Goal: Task Accomplishment & Management: Complete application form

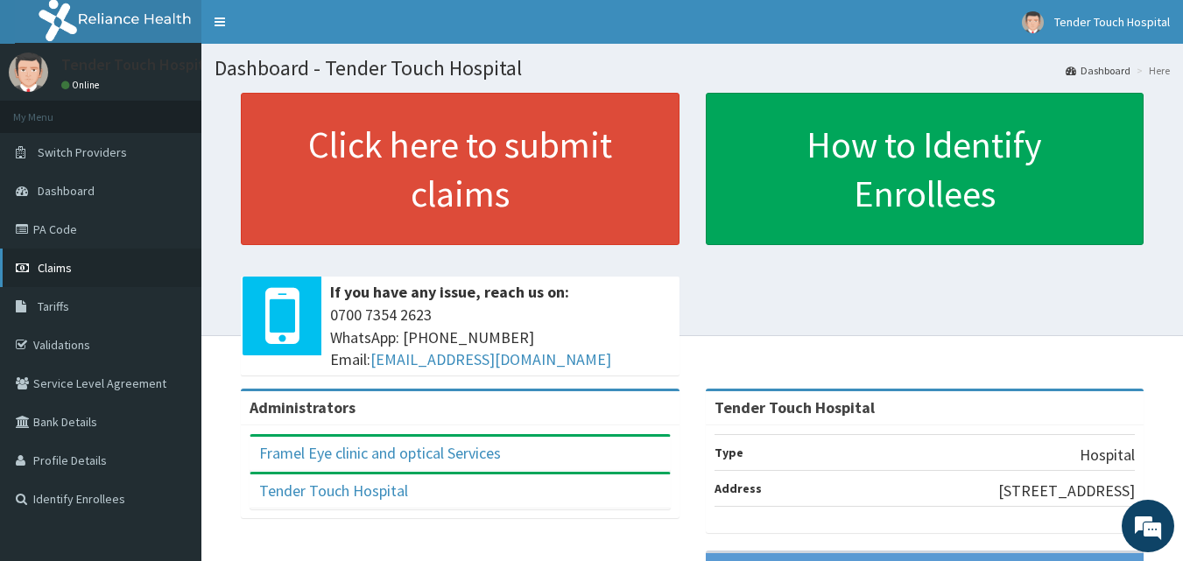
click at [80, 281] on link "Claims" at bounding box center [100, 268] width 201 height 39
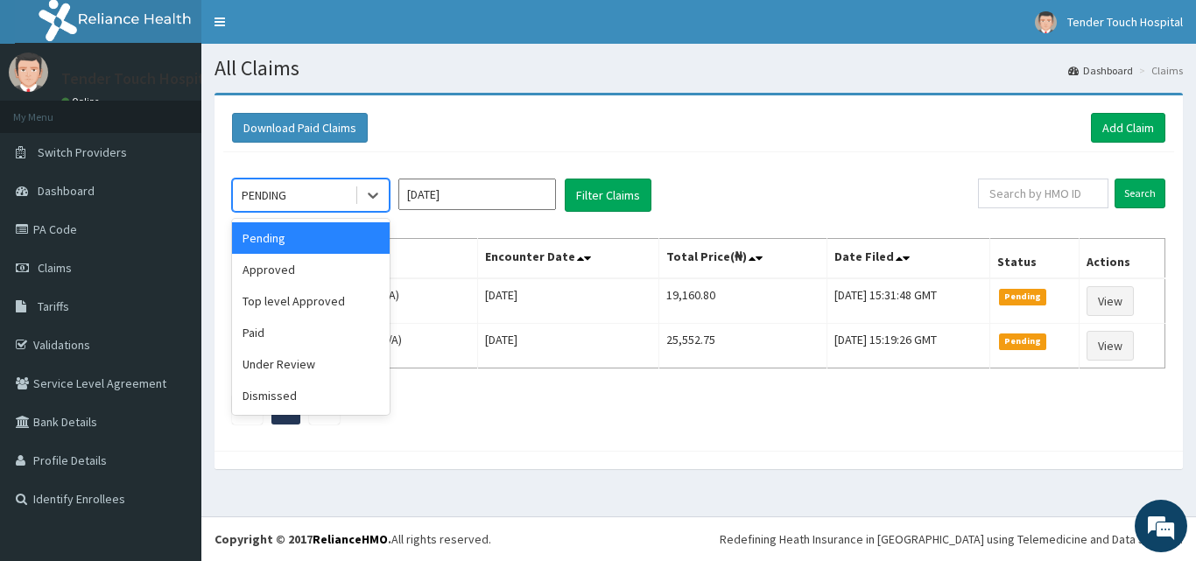
click at [286, 201] on div "PENDING" at bounding box center [264, 195] width 45 height 18
click at [278, 296] on div "Top level Approved" at bounding box center [311, 301] width 158 height 32
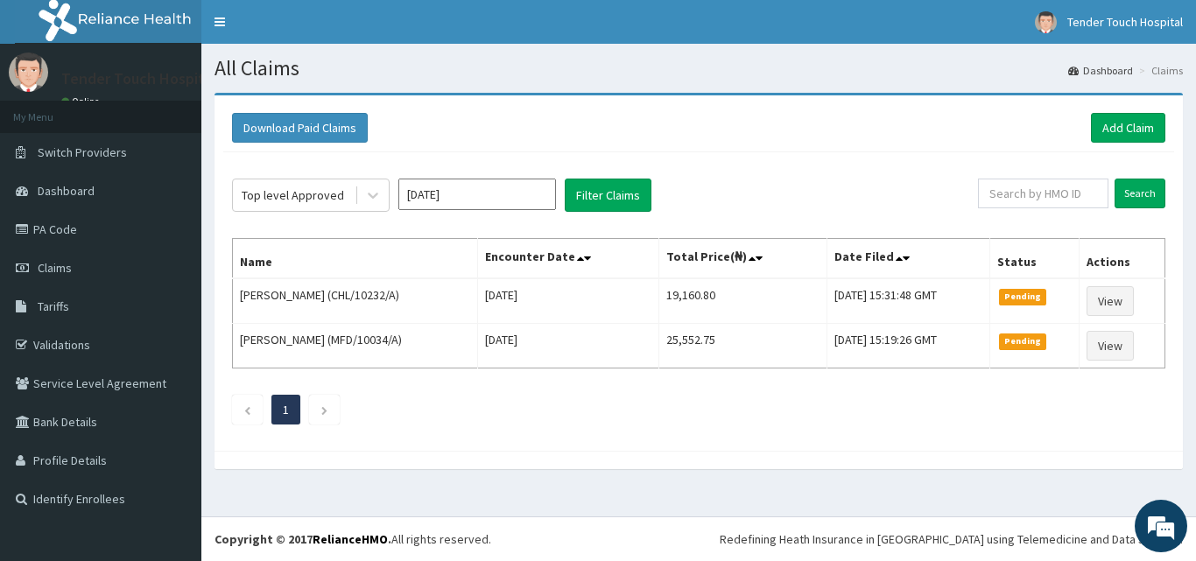
click at [599, 214] on div "Top level Approved [DATE] Filter Claims Search Name Encounter Date Total Price(…" at bounding box center [698, 297] width 951 height 290
click at [611, 192] on button "Filter Claims" at bounding box center [608, 195] width 87 height 33
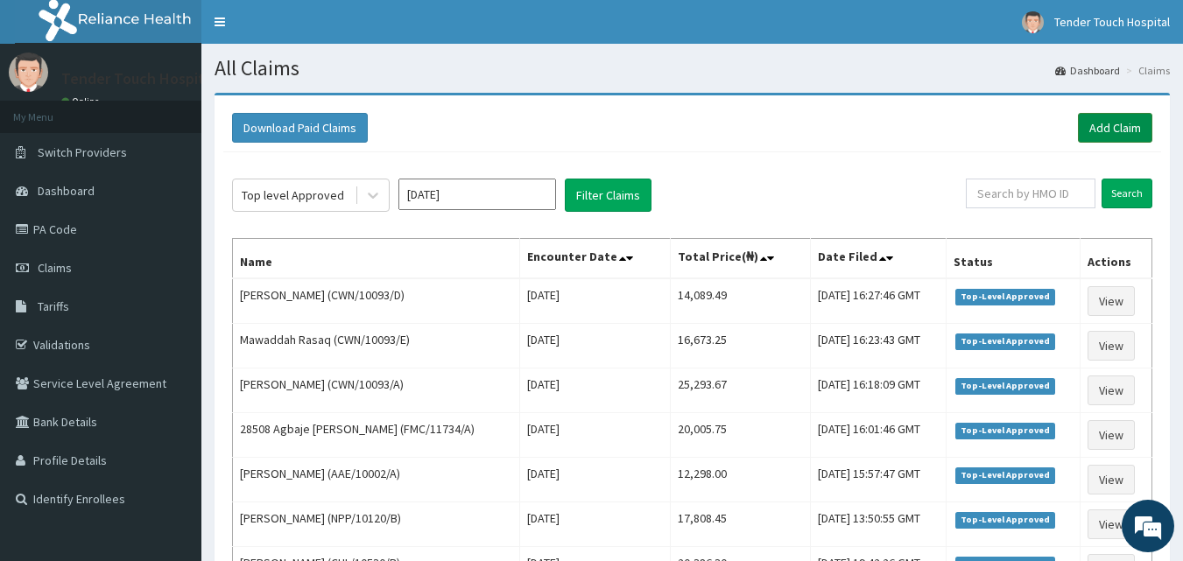
click at [1130, 135] on link "Add Claim" at bounding box center [1115, 128] width 74 height 30
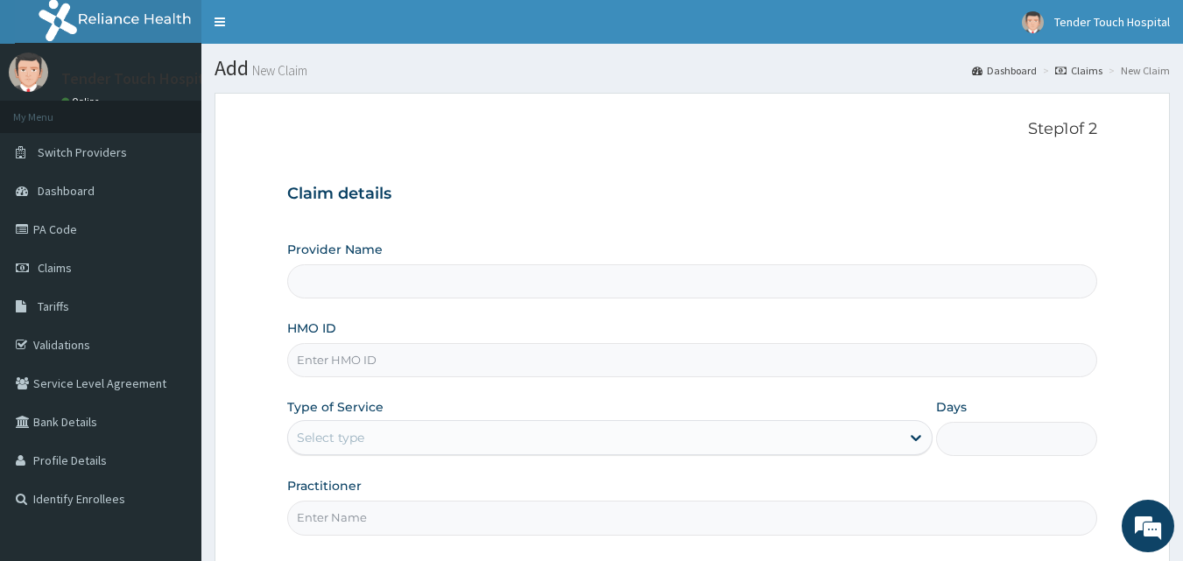
type input "Tender Touch Hospital"
click at [369, 356] on input "HMO ID" at bounding box center [692, 360] width 811 height 34
type input "AVL/10694/B"
click at [408, 453] on div "Select type" at bounding box center [609, 437] width 645 height 35
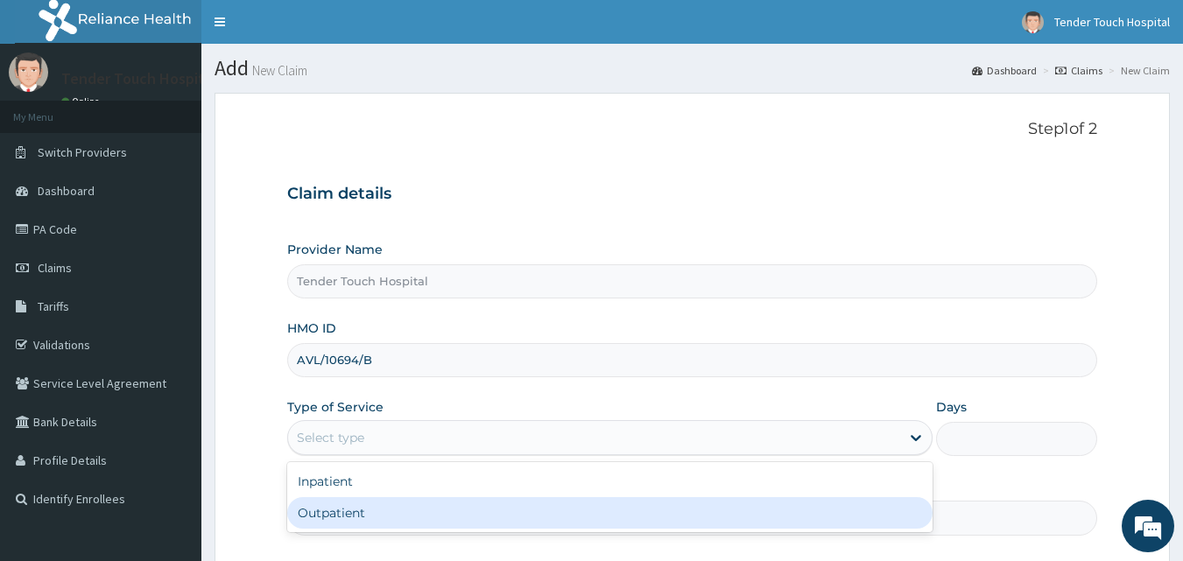
click at [388, 503] on div "Outpatient" at bounding box center [609, 513] width 645 height 32
type input "1"
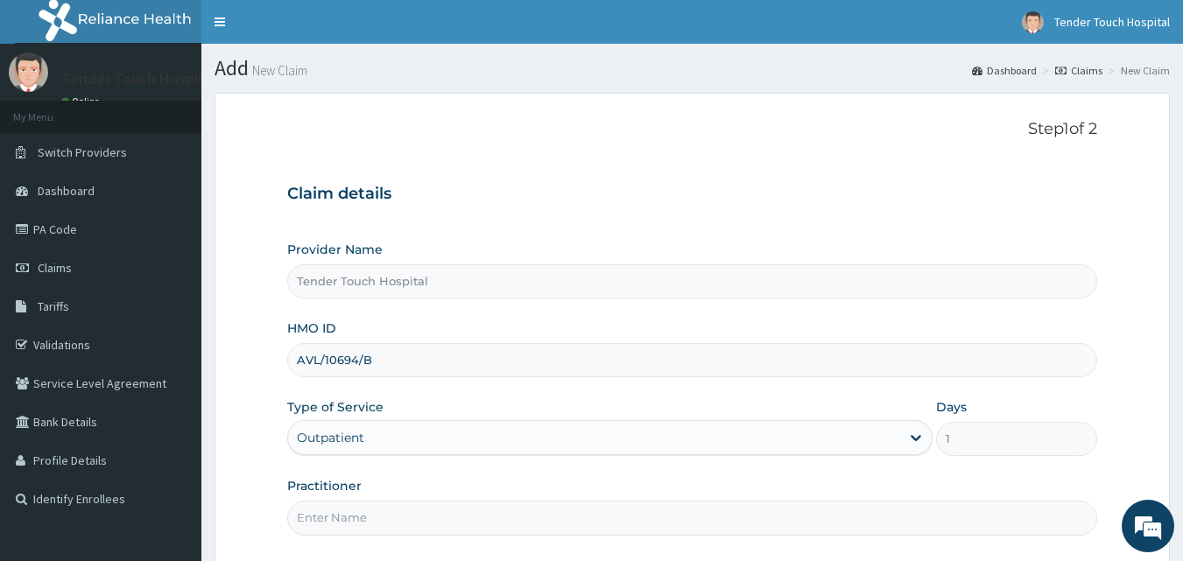
click at [388, 503] on input "Practitioner" at bounding box center [692, 518] width 811 height 34
type input "[PERSON_NAME]"
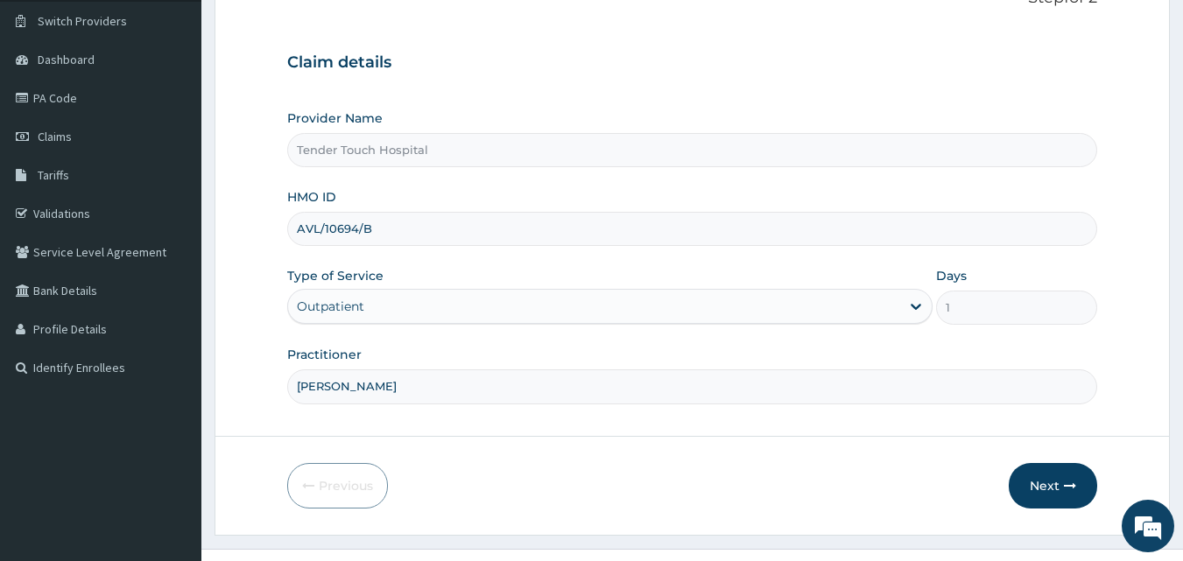
scroll to position [164, 0]
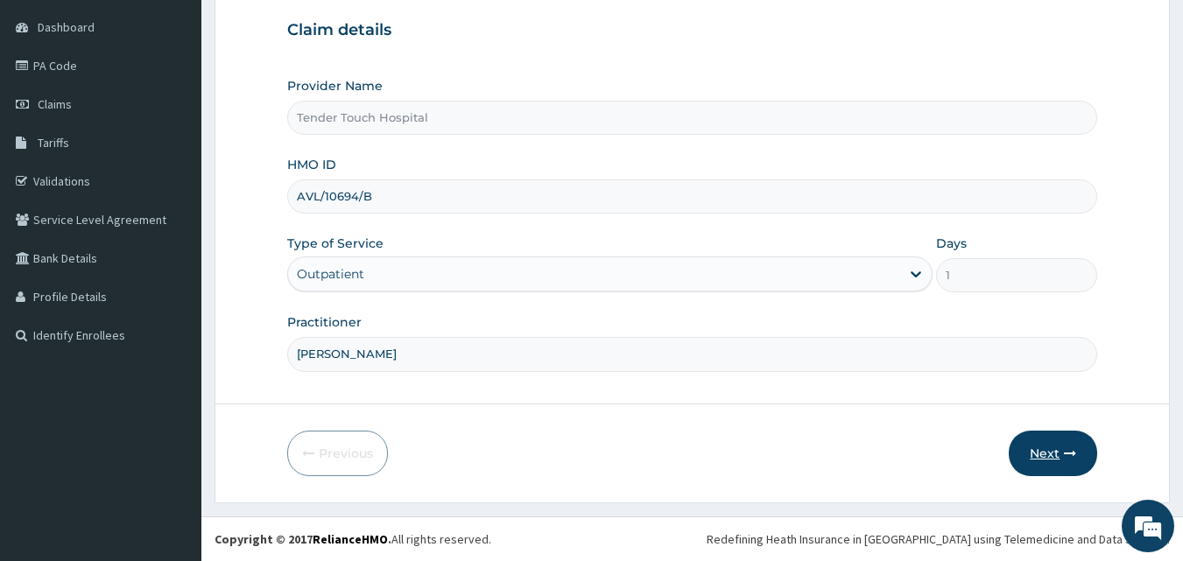
click at [1059, 447] on button "Next" at bounding box center [1053, 454] width 88 height 46
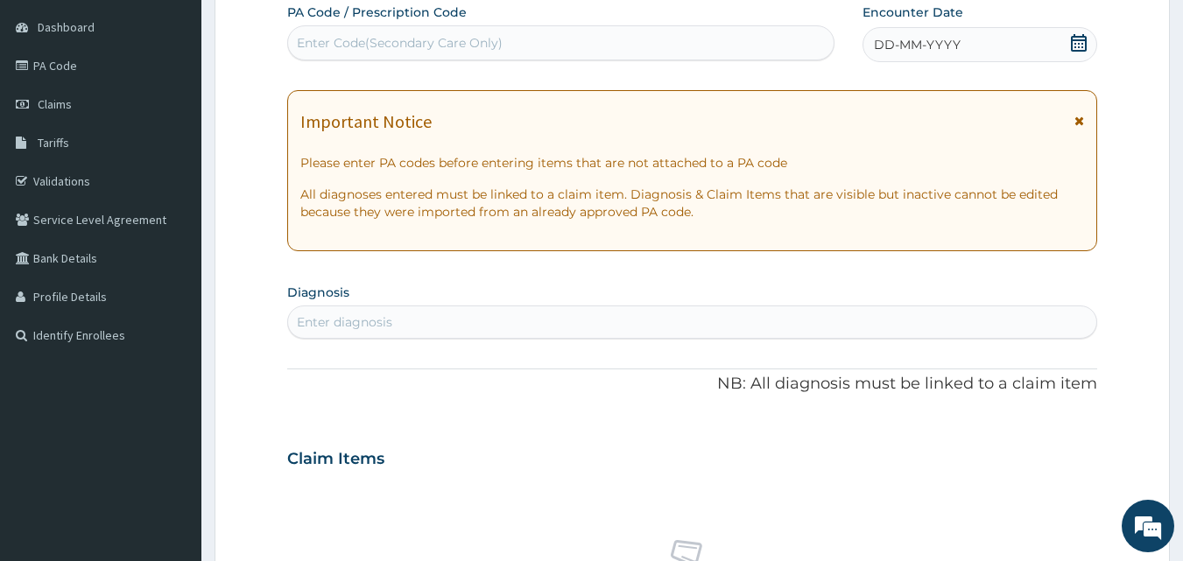
click at [968, 53] on div "DD-MM-YYYY" at bounding box center [979, 44] width 235 height 35
click at [700, 53] on div "Enter Code(Secondary Care Only)" at bounding box center [561, 43] width 546 height 28
click at [523, 318] on div "Enter diagnosis" at bounding box center [692, 322] width 809 height 28
type input "[MEDICAL_DATA]"
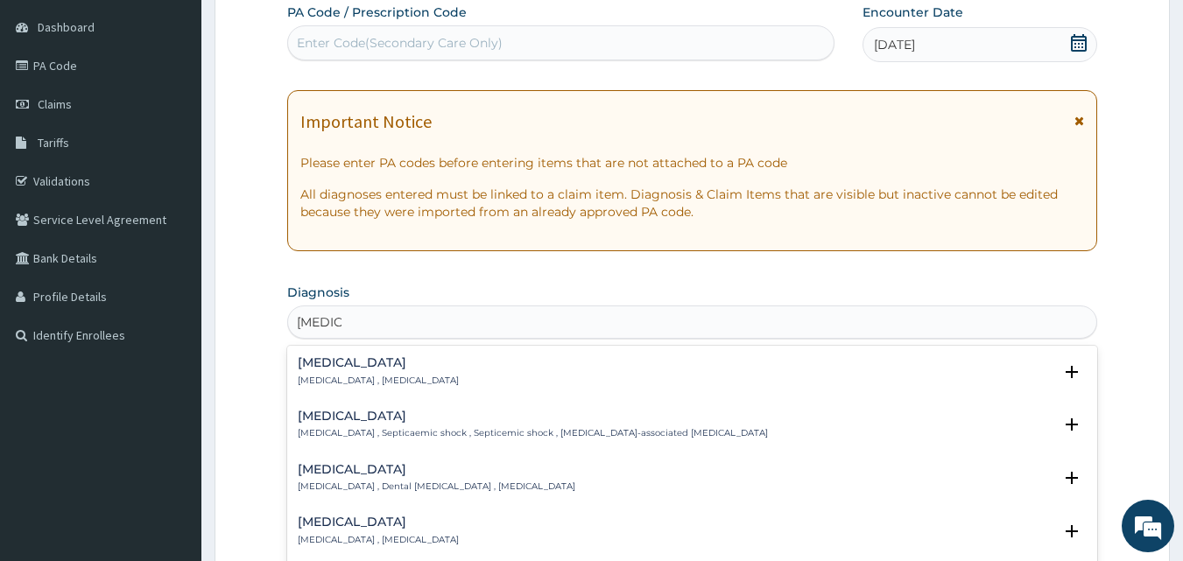
click at [375, 377] on p "[MEDICAL_DATA] , [MEDICAL_DATA]" at bounding box center [378, 381] width 161 height 12
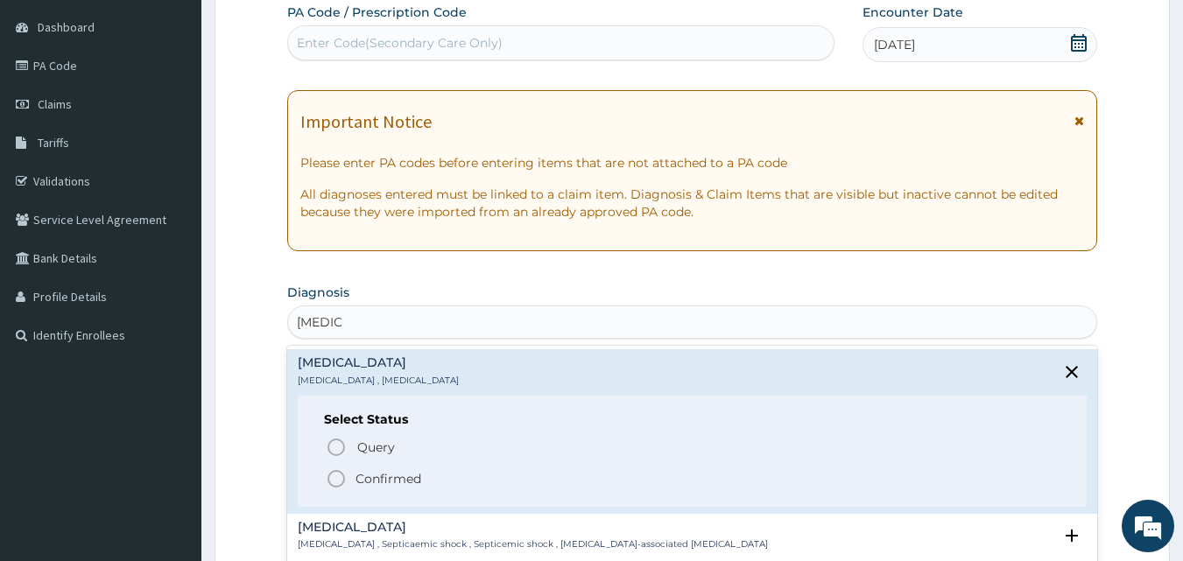
click at [333, 480] on icon "status option filled" at bounding box center [336, 478] width 21 height 21
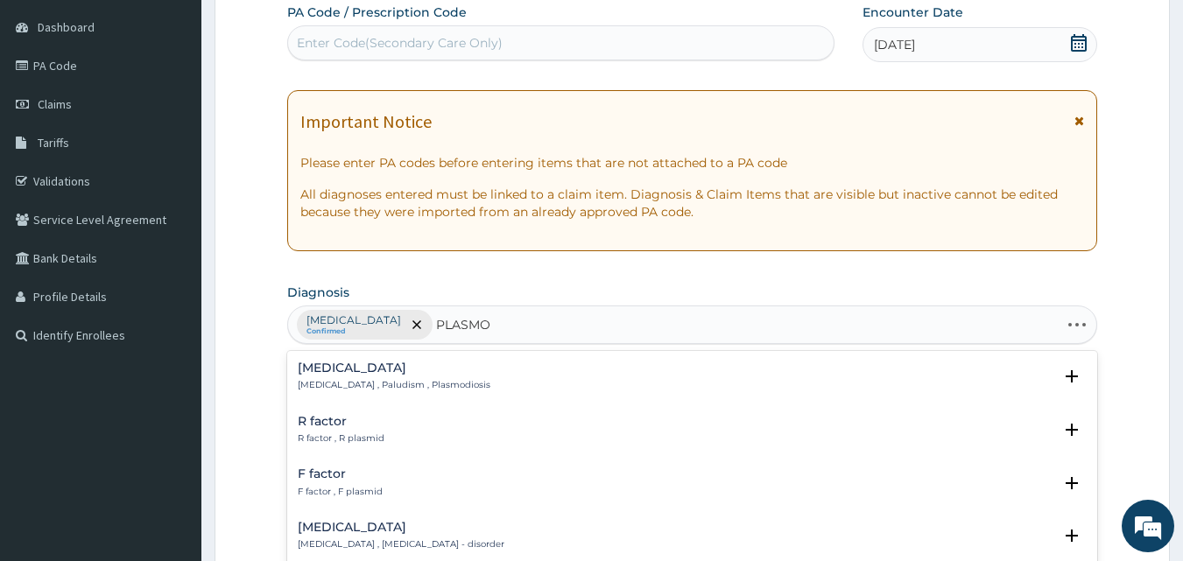
type input "PLASMOD"
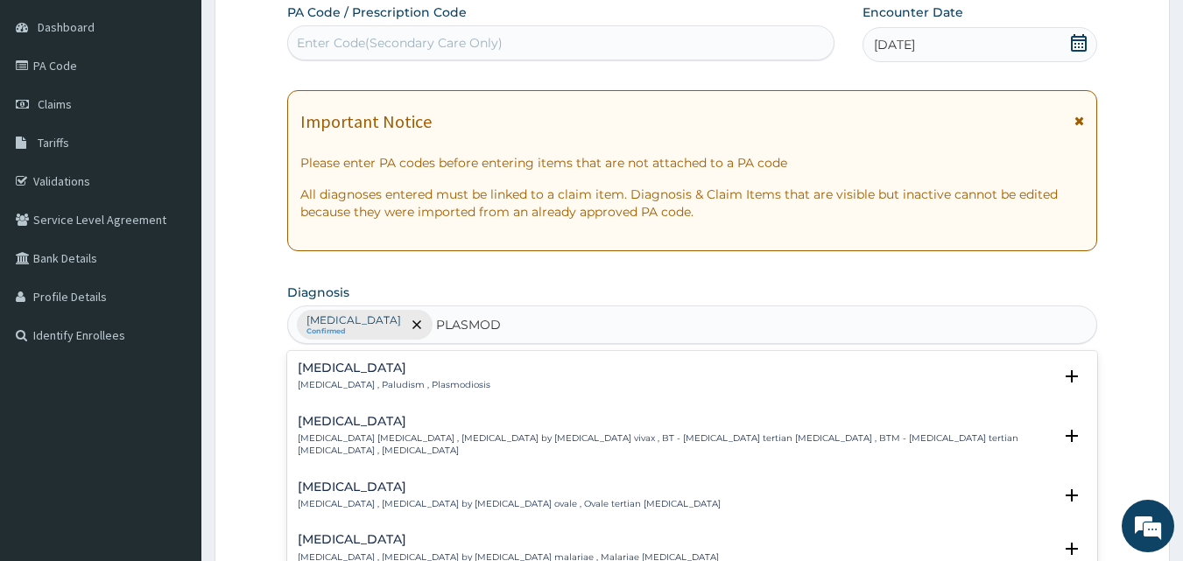
click at [327, 370] on h4 "[MEDICAL_DATA]" at bounding box center [394, 368] width 193 height 13
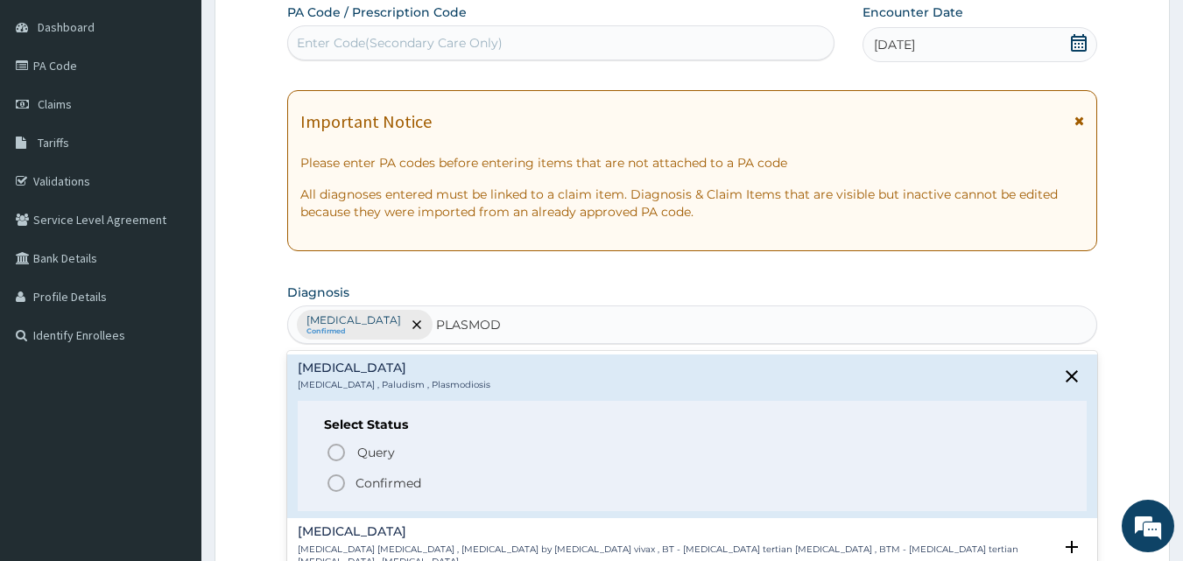
click at [328, 486] on circle "status option filled" at bounding box center [336, 483] width 16 height 16
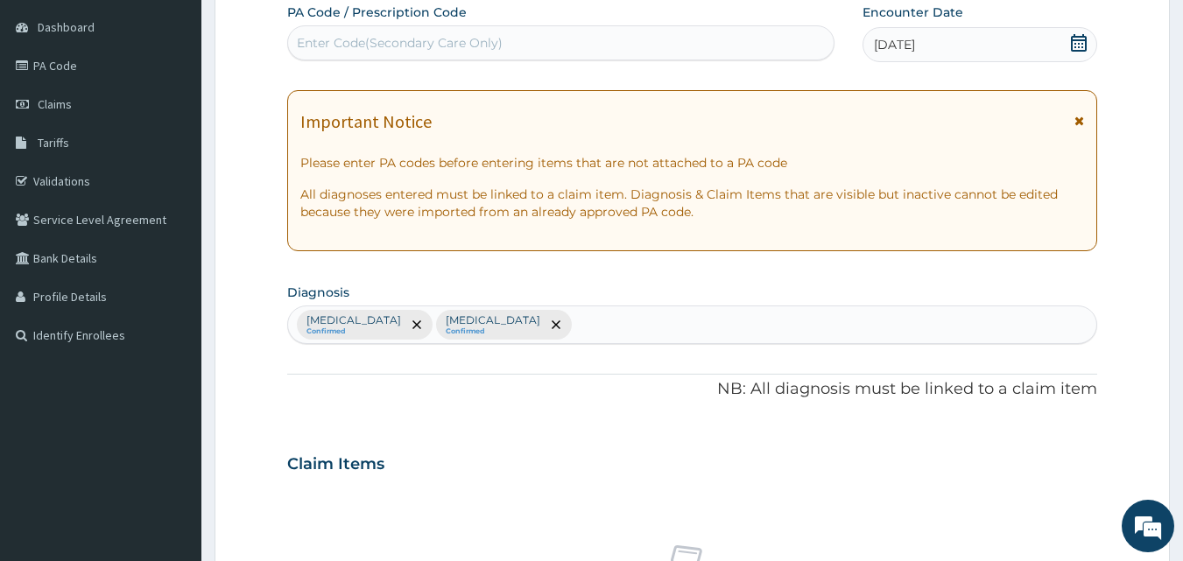
scroll to position [654, 0]
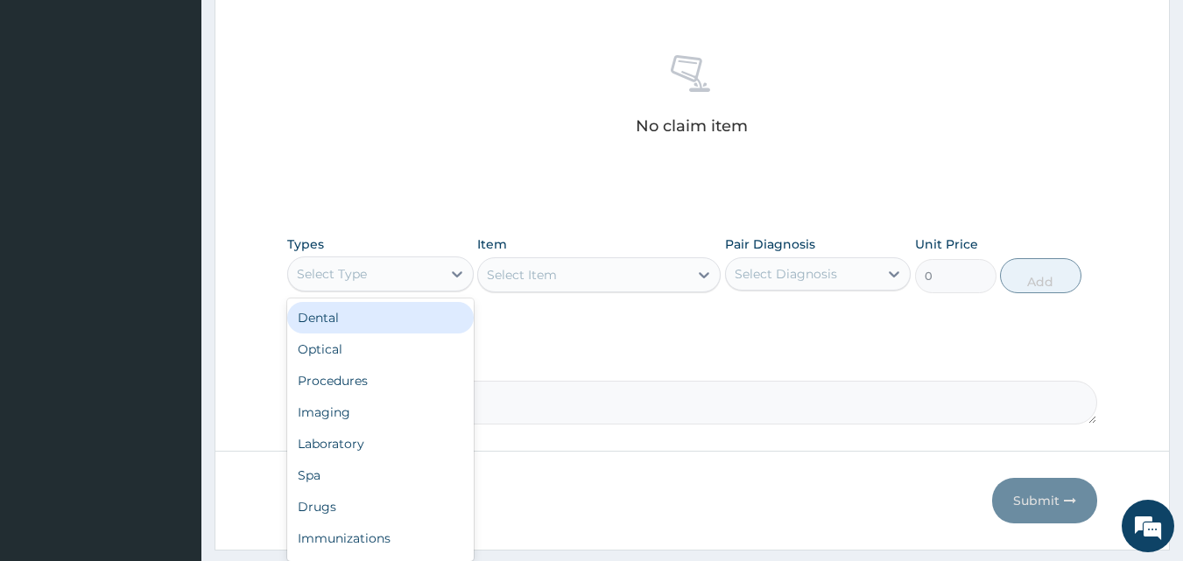
click at [421, 274] on div "Select Type" at bounding box center [364, 274] width 153 height 28
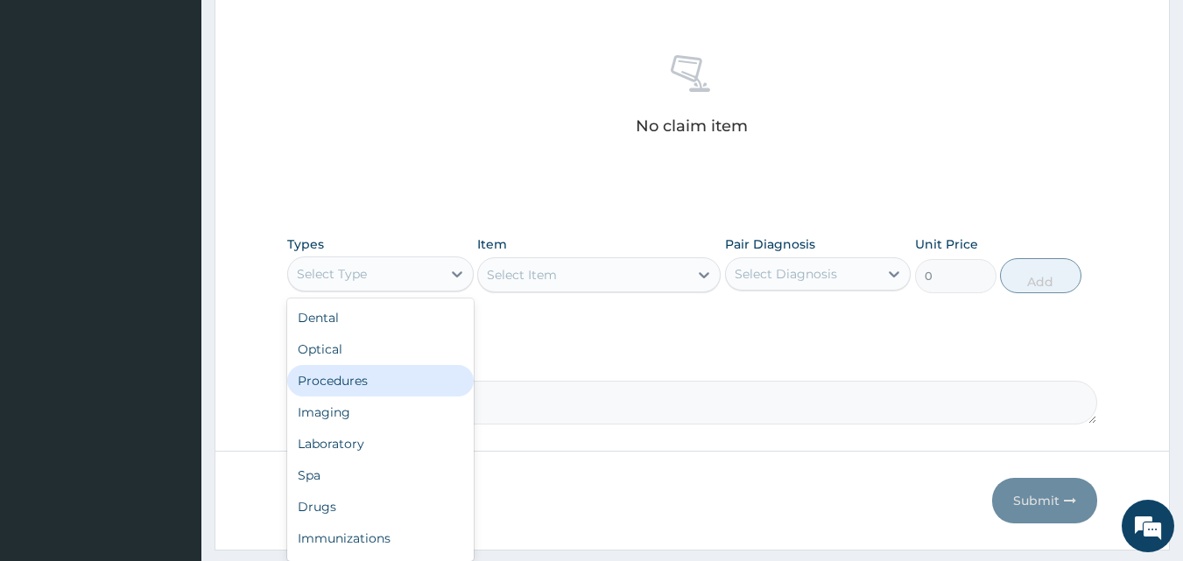
click at [355, 385] on div "Procedures" at bounding box center [380, 381] width 186 height 32
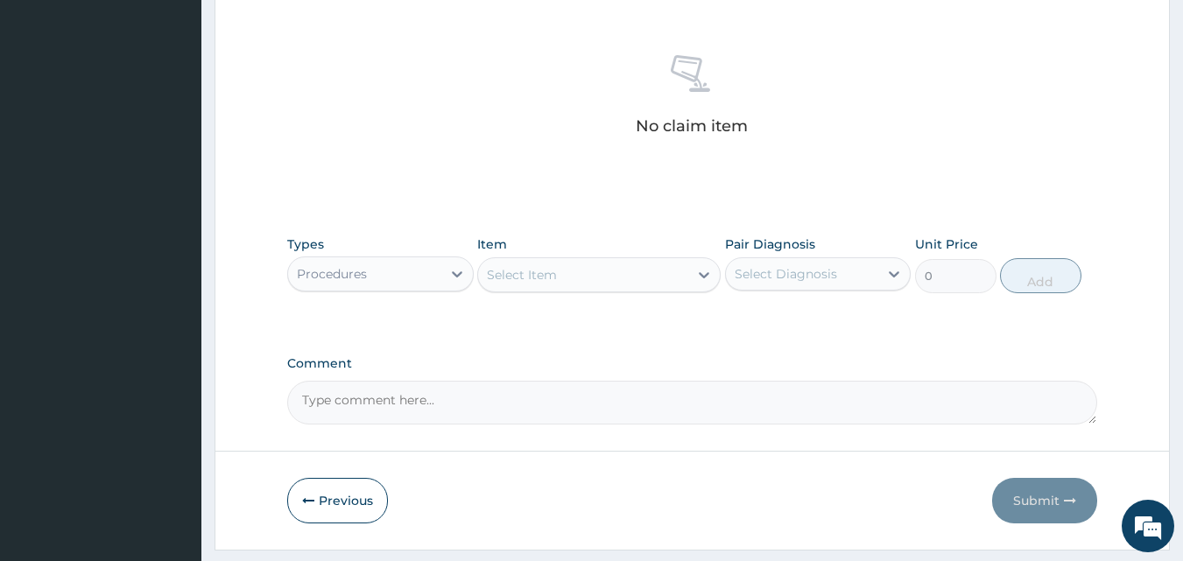
click at [569, 287] on div "Select Item" at bounding box center [583, 275] width 210 height 28
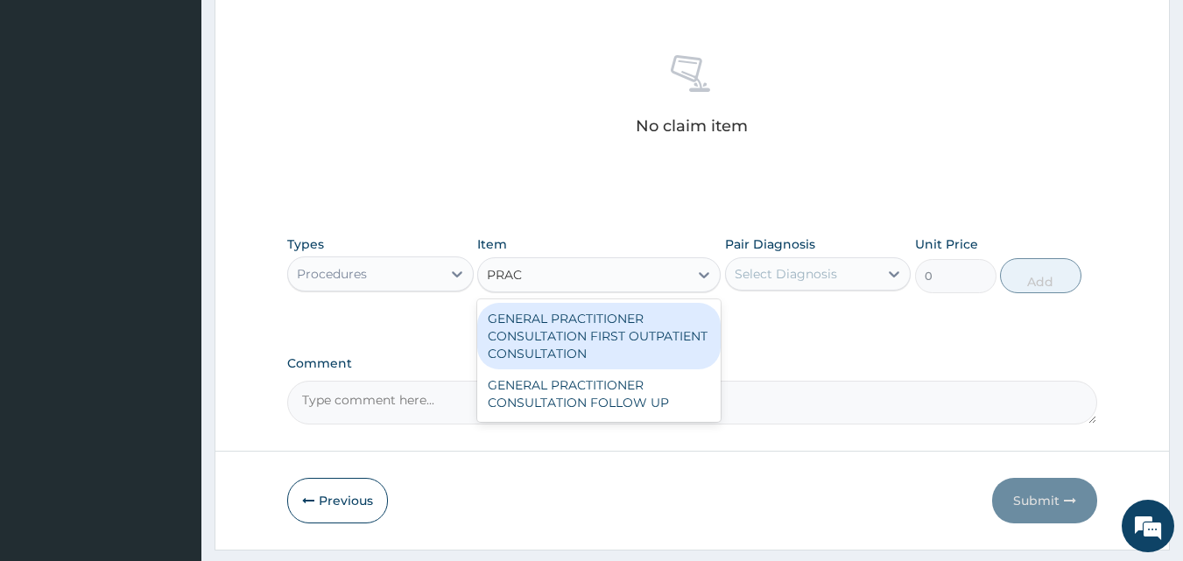
type input "PRACT"
type input "3547.5"
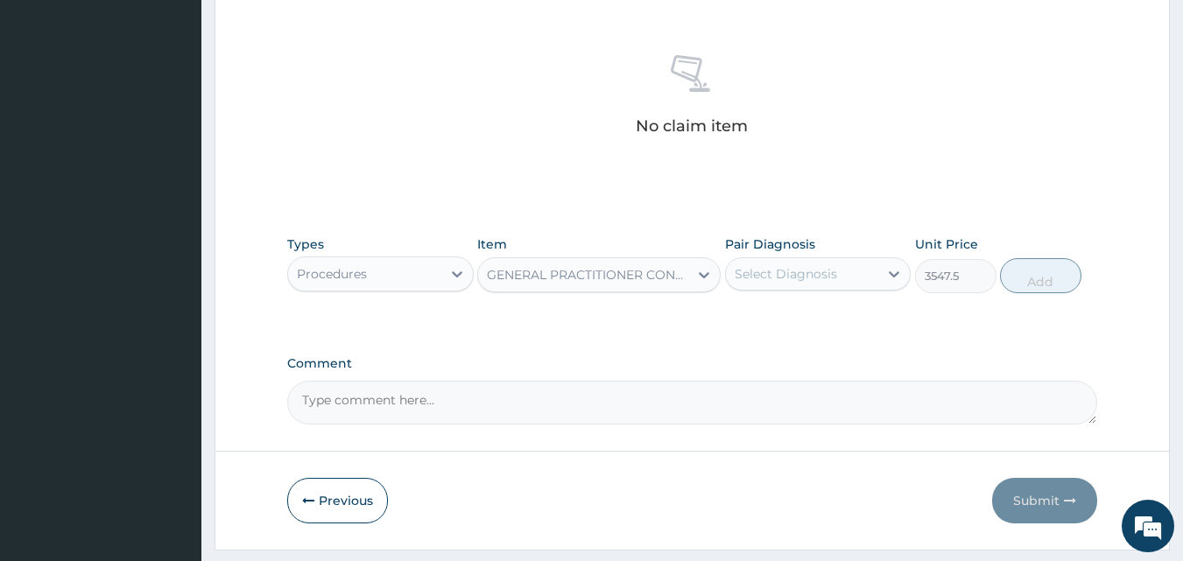
click at [782, 268] on div "Select Diagnosis" at bounding box center [786, 274] width 102 height 18
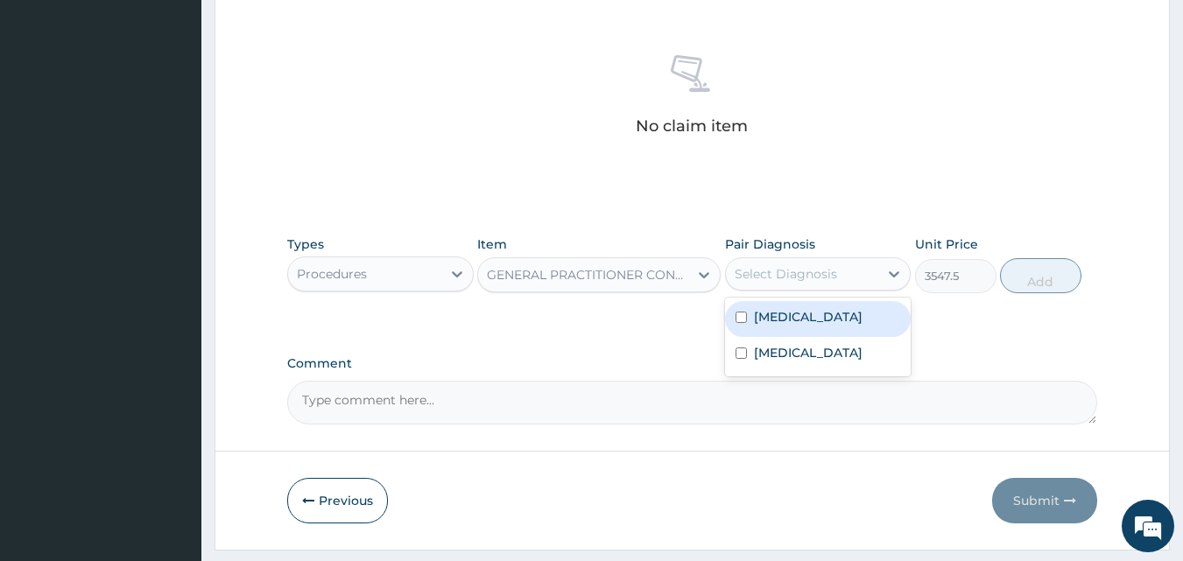
click at [783, 308] on label "[MEDICAL_DATA]" at bounding box center [808, 317] width 109 height 18
checkbox input "true"
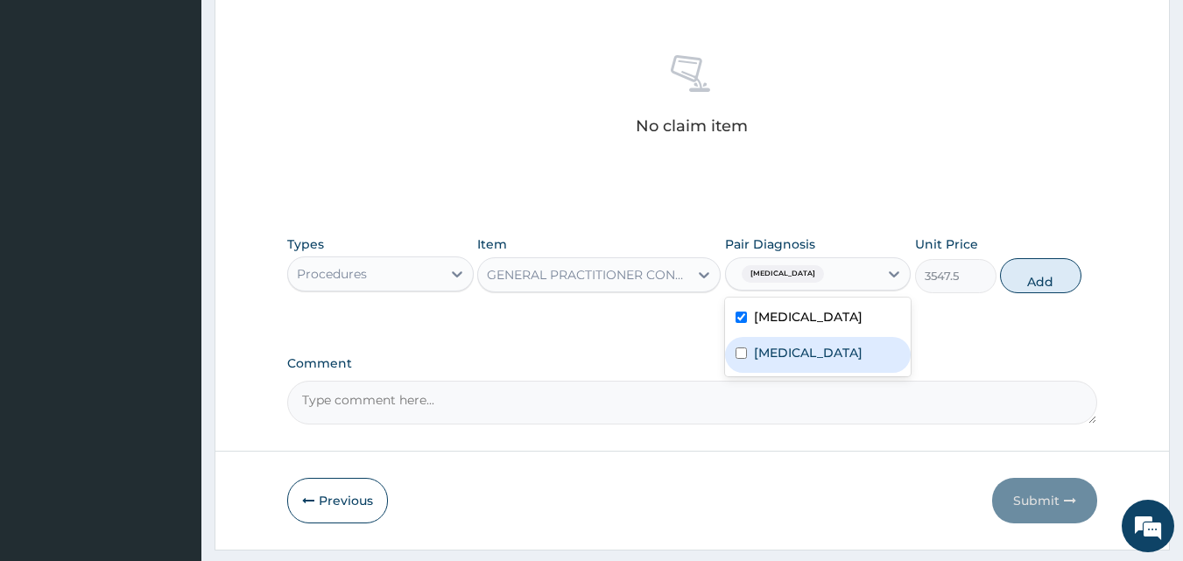
click at [791, 350] on label "[MEDICAL_DATA]" at bounding box center [808, 353] width 109 height 18
checkbox input "true"
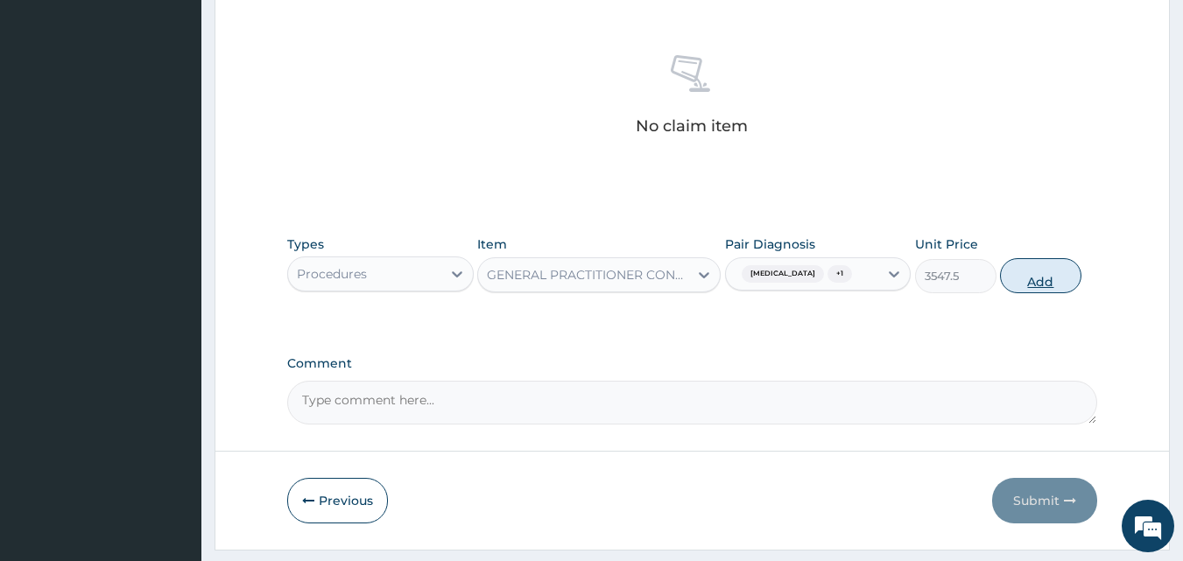
click at [1022, 281] on button "Add" at bounding box center [1040, 275] width 81 height 35
type input "0"
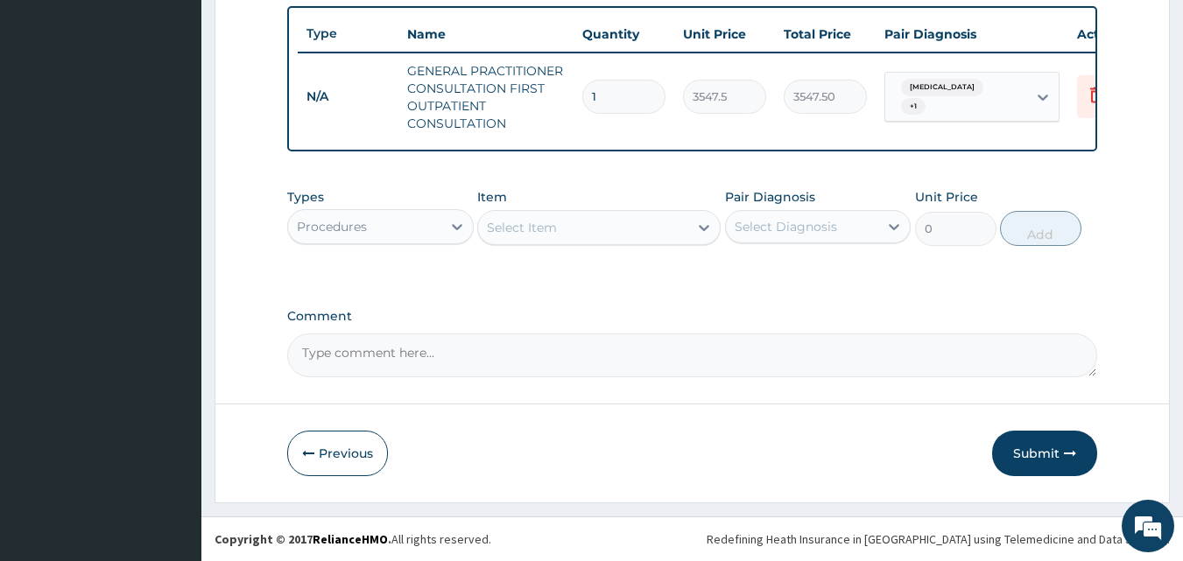
click at [529, 236] on div "Select Item" at bounding box center [522, 228] width 70 height 18
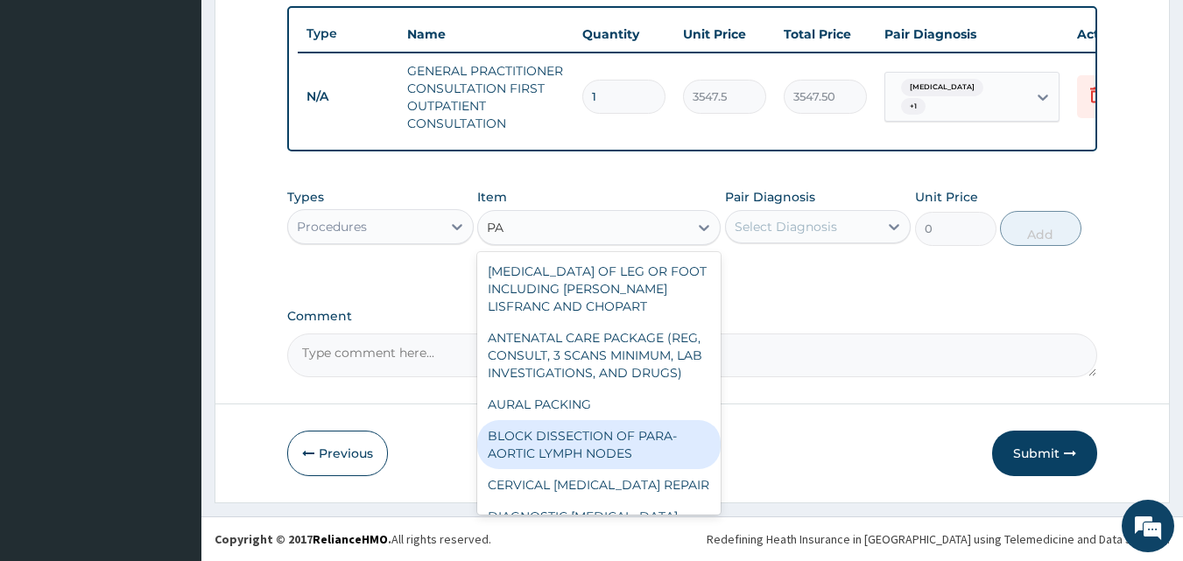
type input "P"
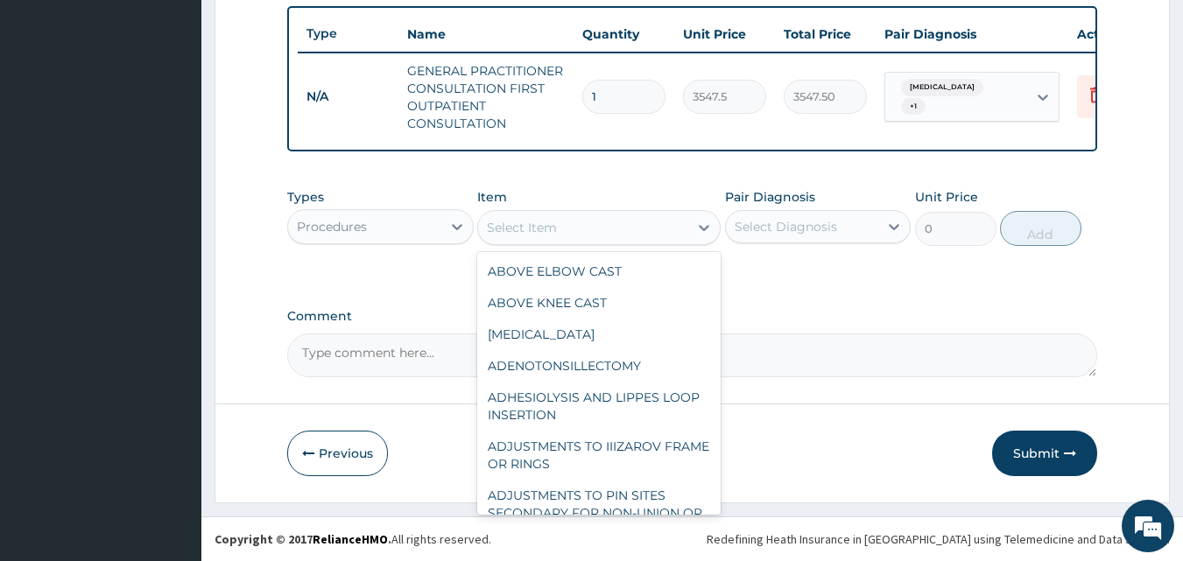
click at [425, 244] on div "Procedures" at bounding box center [380, 226] width 186 height 35
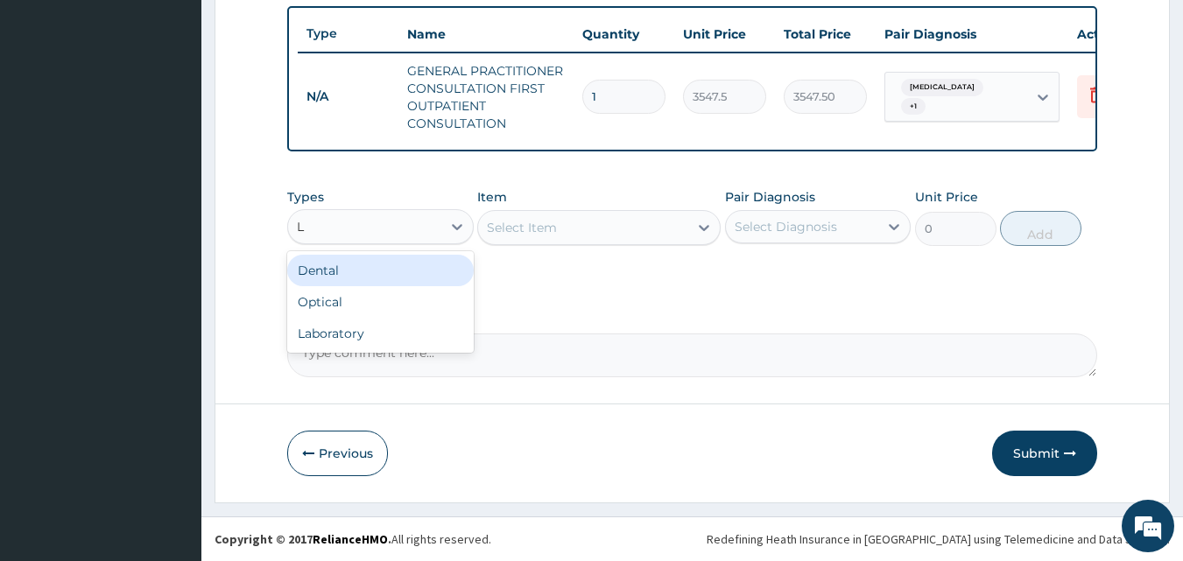
type input "LA"
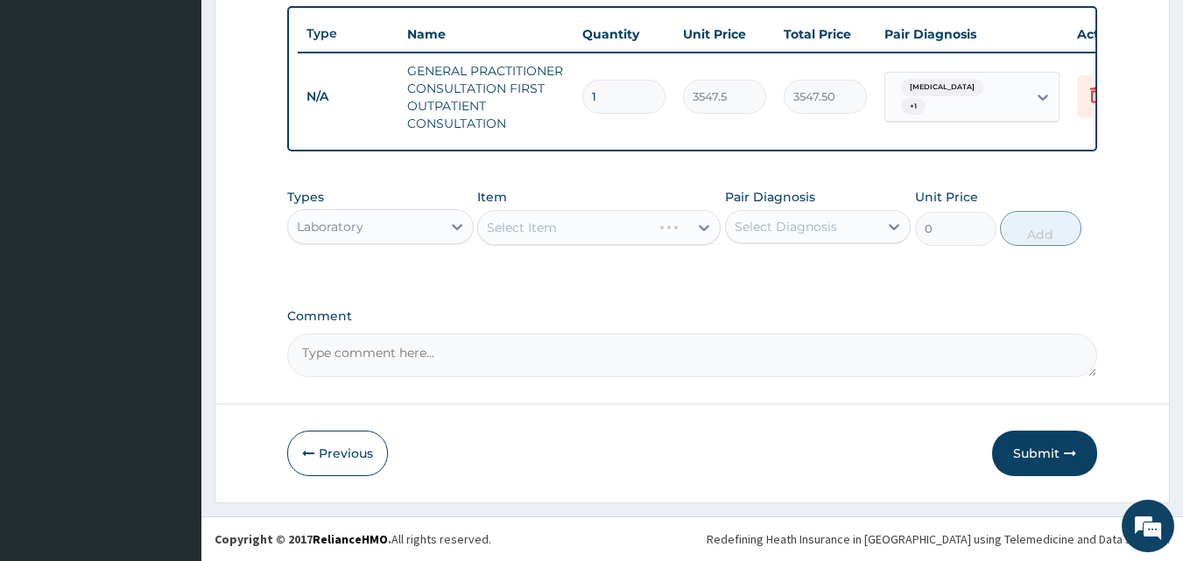
click at [560, 238] on div "Select Item" at bounding box center [598, 227] width 243 height 35
click at [560, 238] on div "Select Item" at bounding box center [583, 228] width 210 height 28
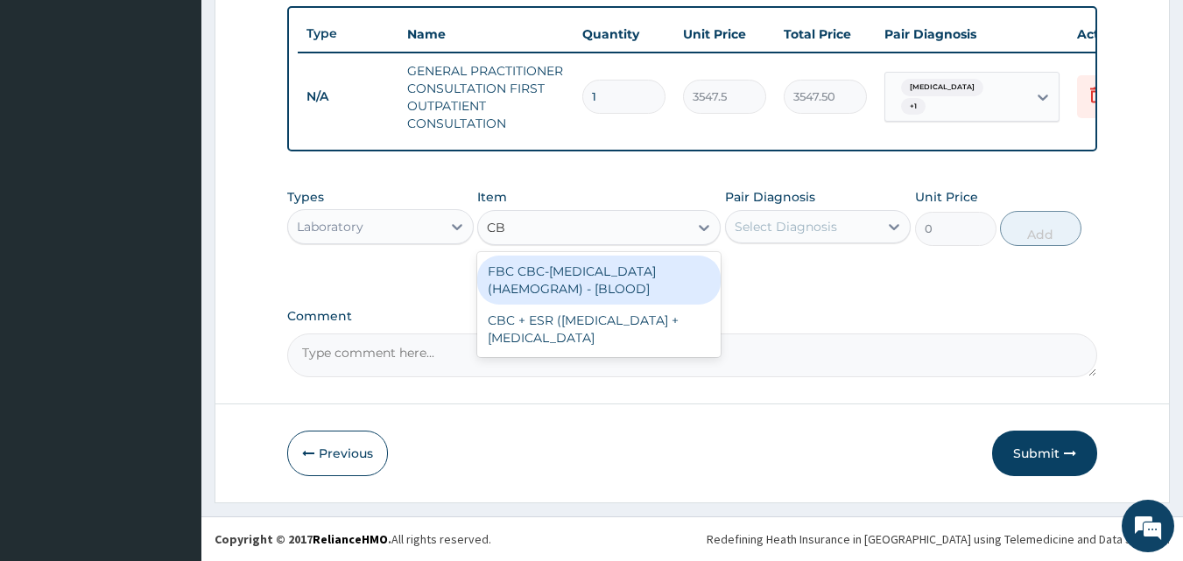
type input "CBC"
type input "4300"
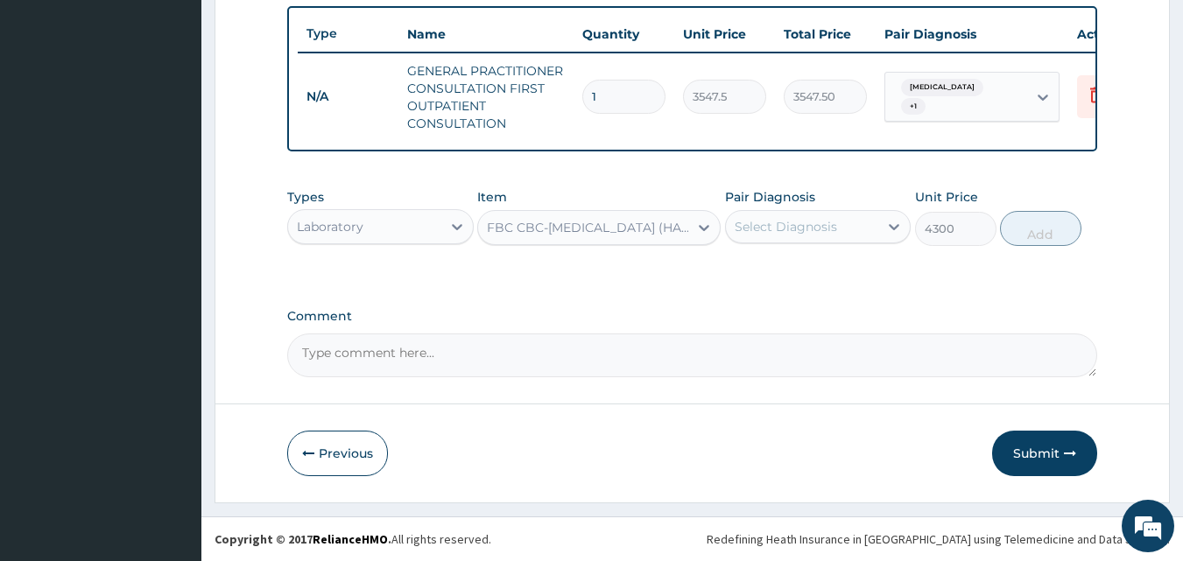
click at [791, 216] on div "Select Diagnosis" at bounding box center [802, 227] width 153 height 28
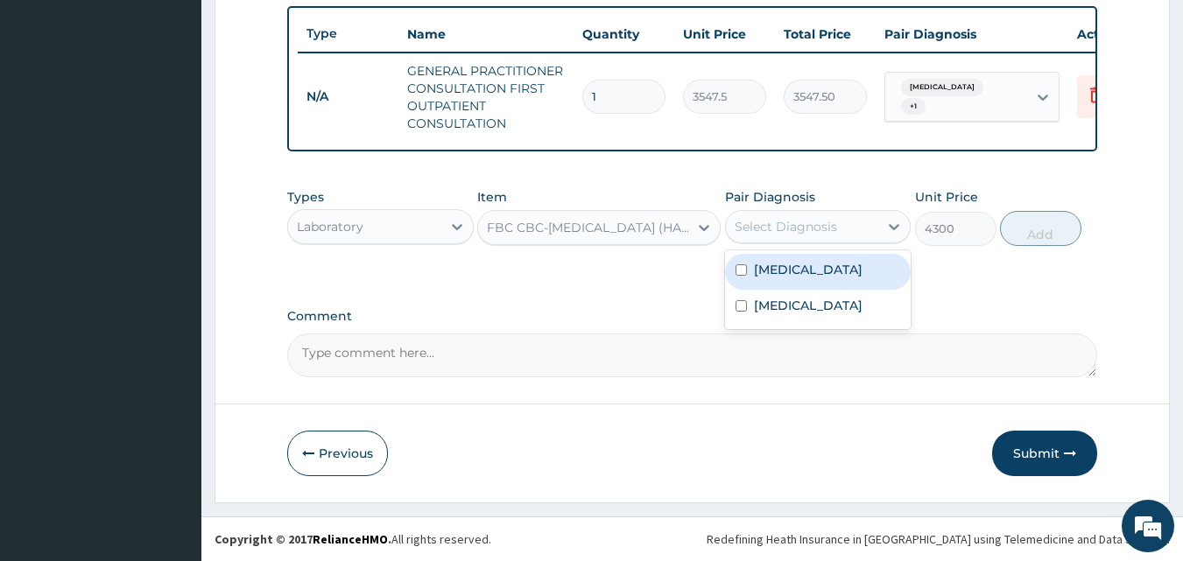
click at [803, 271] on div "[MEDICAL_DATA]" at bounding box center [818, 272] width 186 height 36
checkbox input "true"
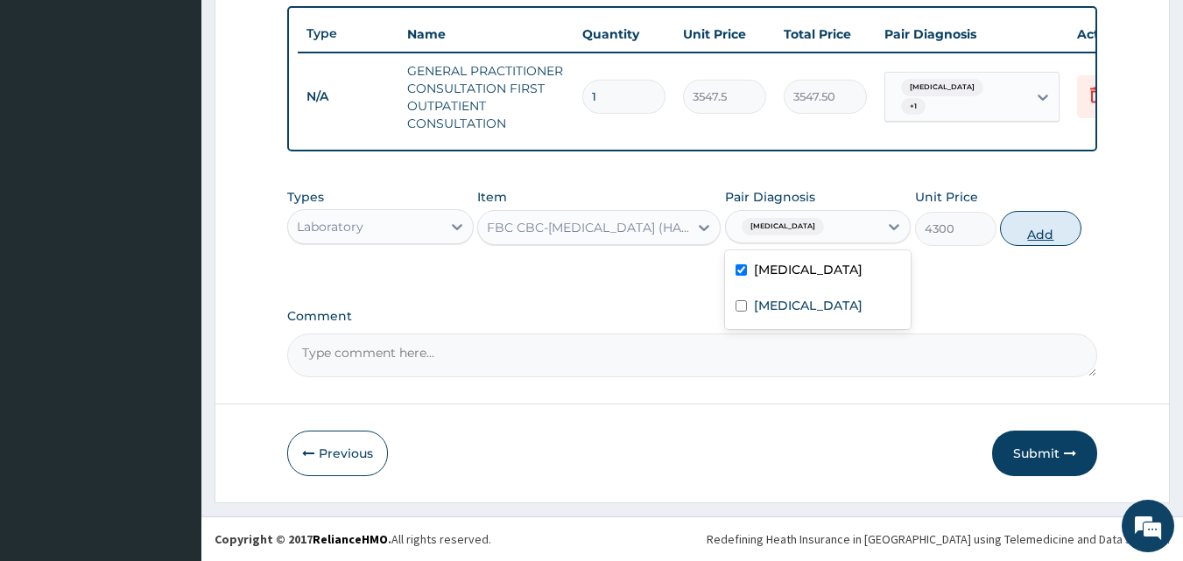
click at [1061, 242] on button "Add" at bounding box center [1040, 228] width 81 height 35
type input "0"
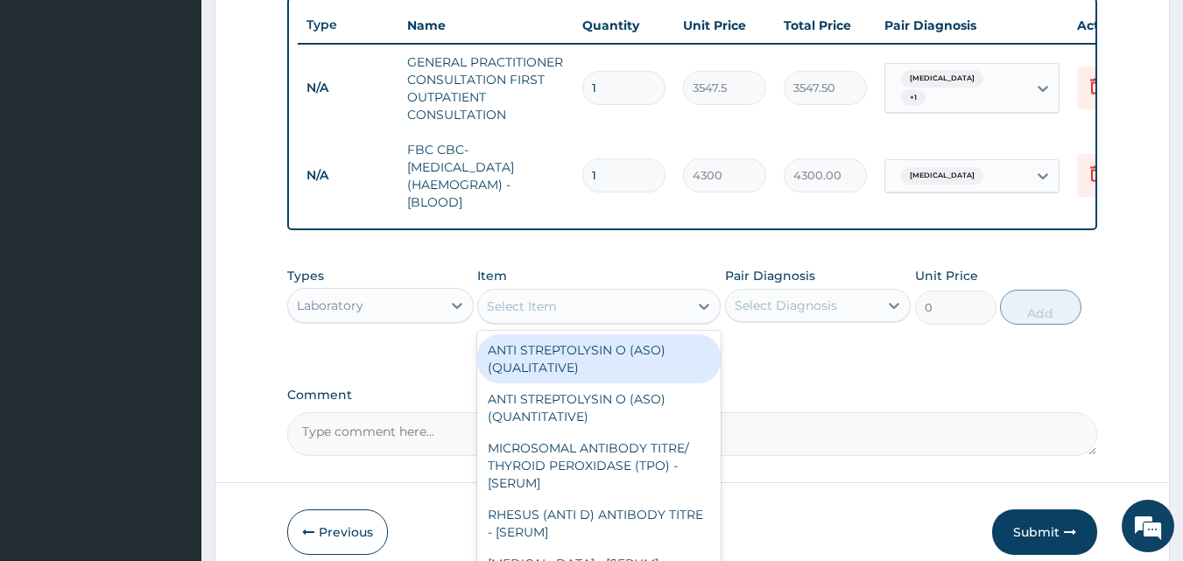
click at [558, 320] on div "Select Item" at bounding box center [583, 306] width 210 height 28
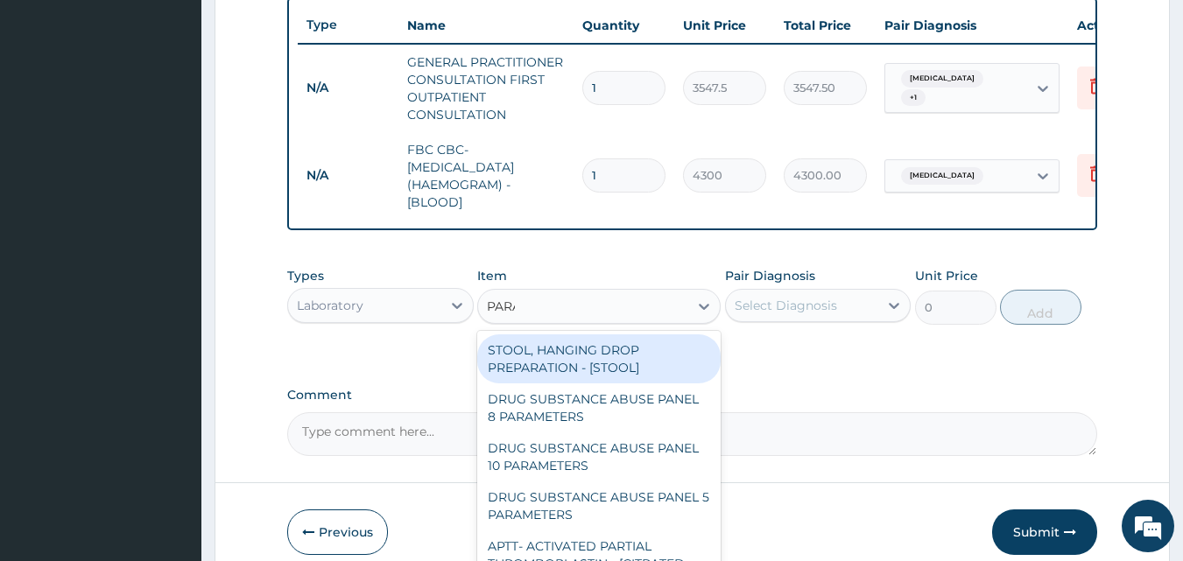
type input "PARAS"
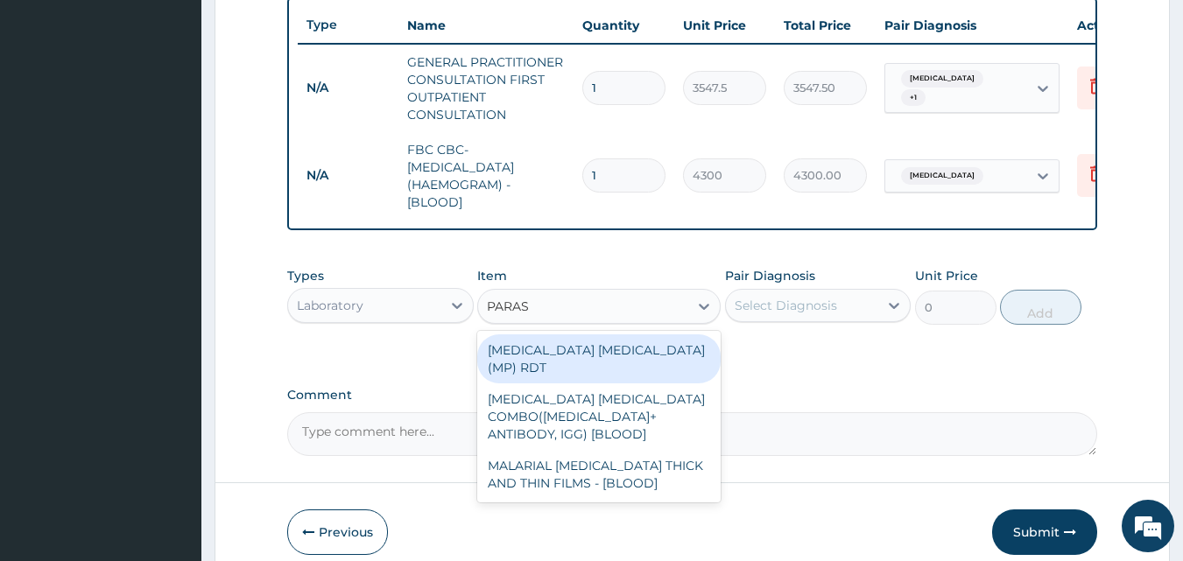
type input "1612.5"
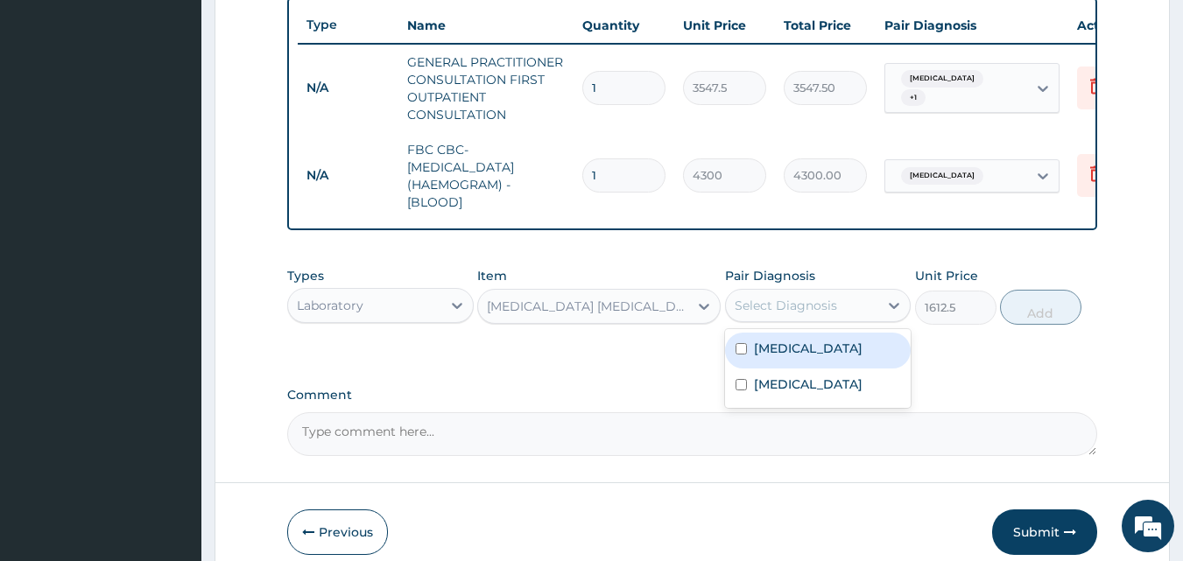
click at [802, 313] on div "Select Diagnosis" at bounding box center [786, 306] width 102 height 18
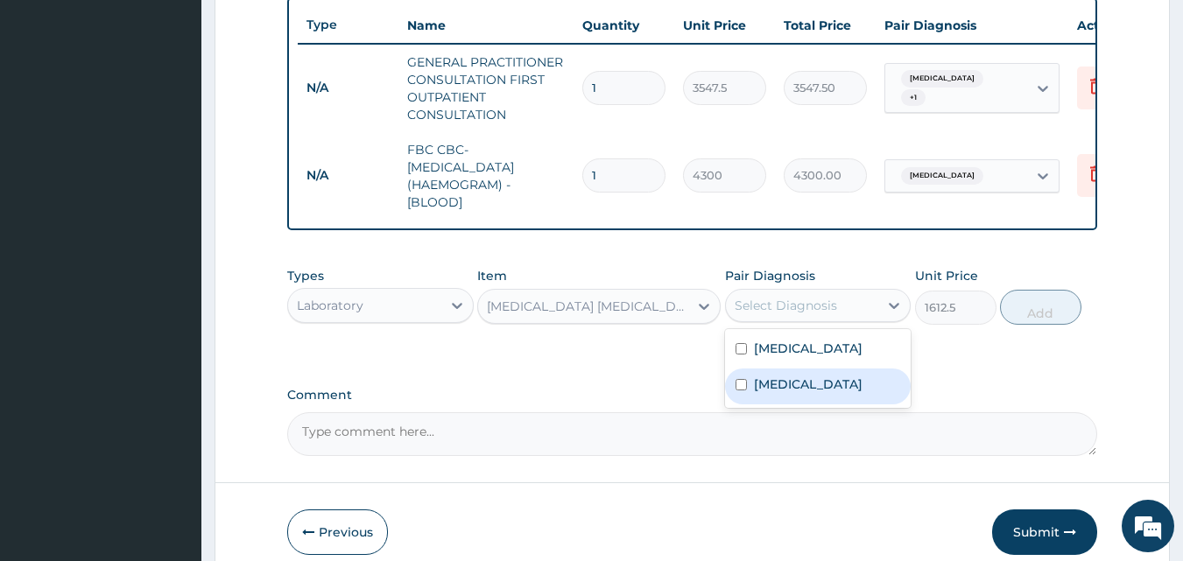
click at [793, 391] on label "[MEDICAL_DATA]" at bounding box center [808, 385] width 109 height 18
checkbox input "true"
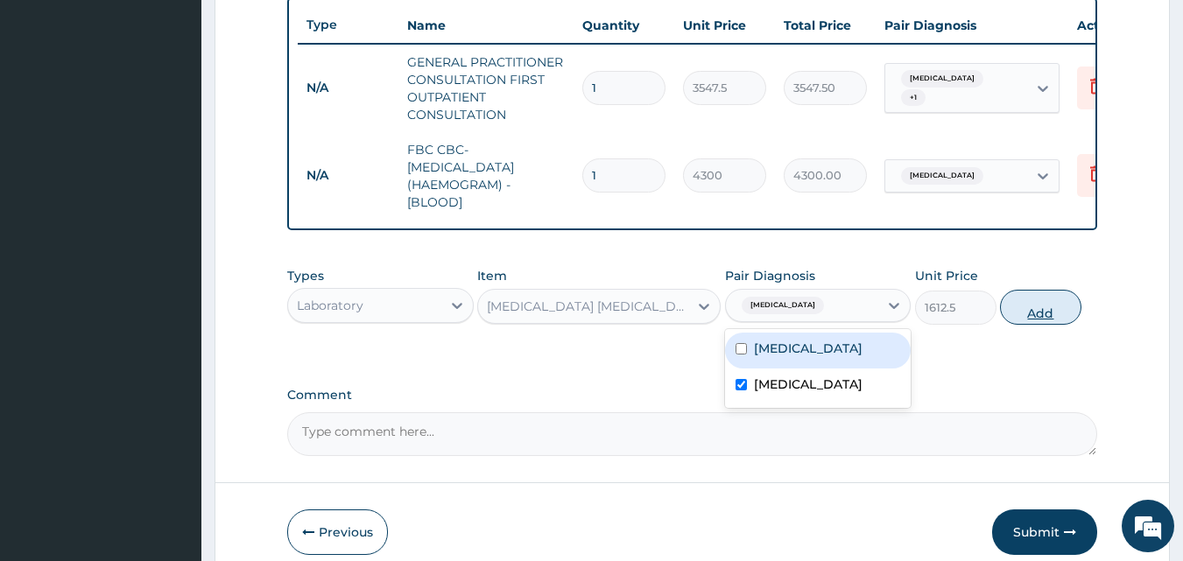
click at [1024, 322] on button "Add" at bounding box center [1040, 307] width 81 height 35
type input "0"
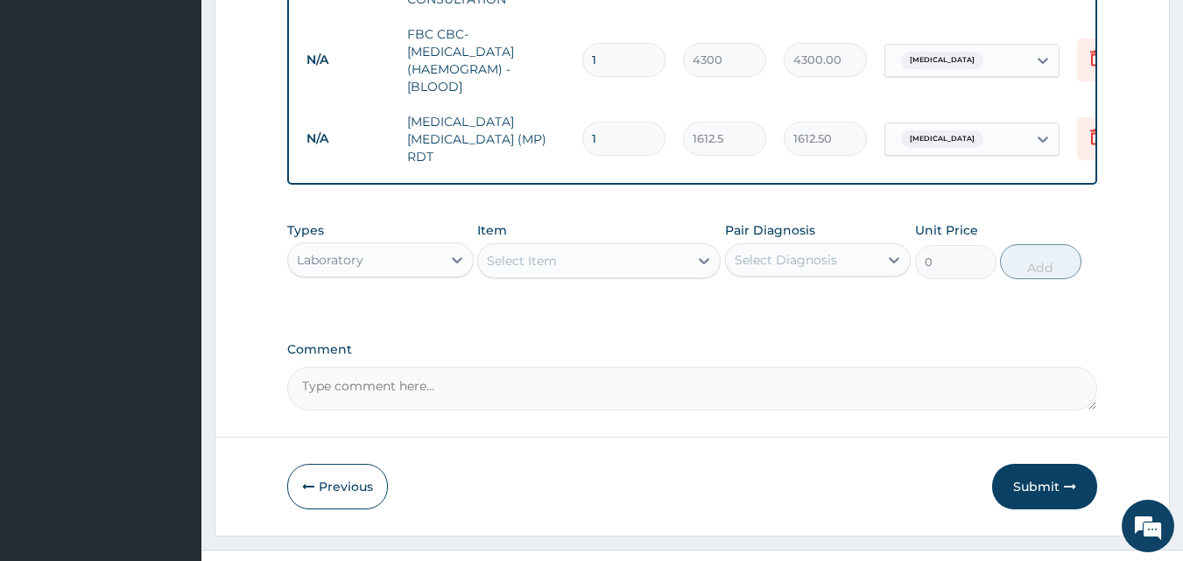
scroll to position [806, 0]
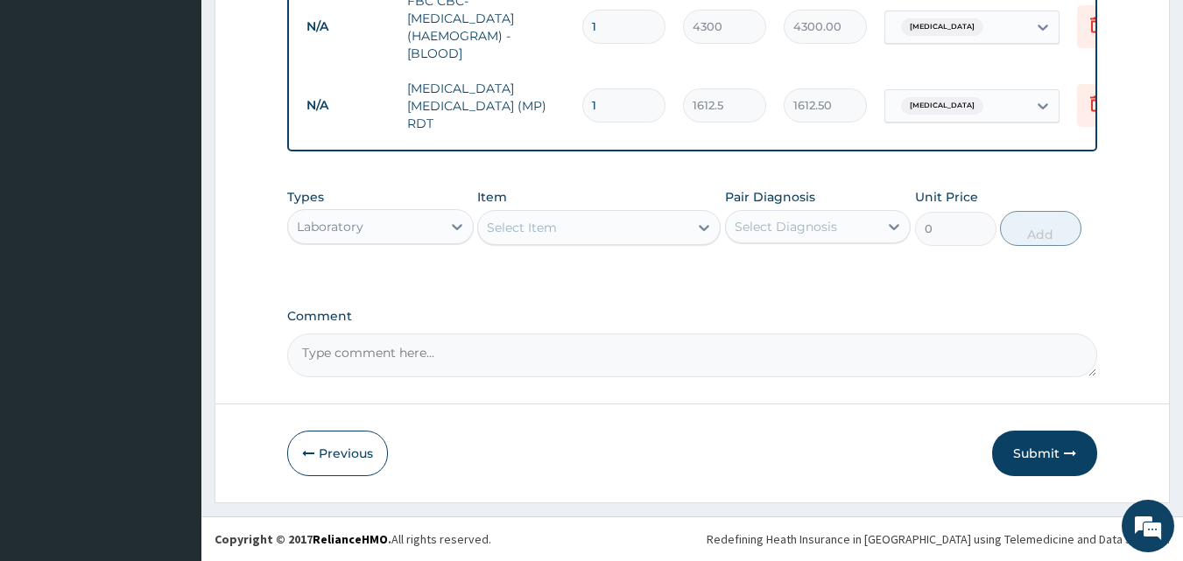
click at [324, 236] on div "Laboratory" at bounding box center [364, 227] width 153 height 28
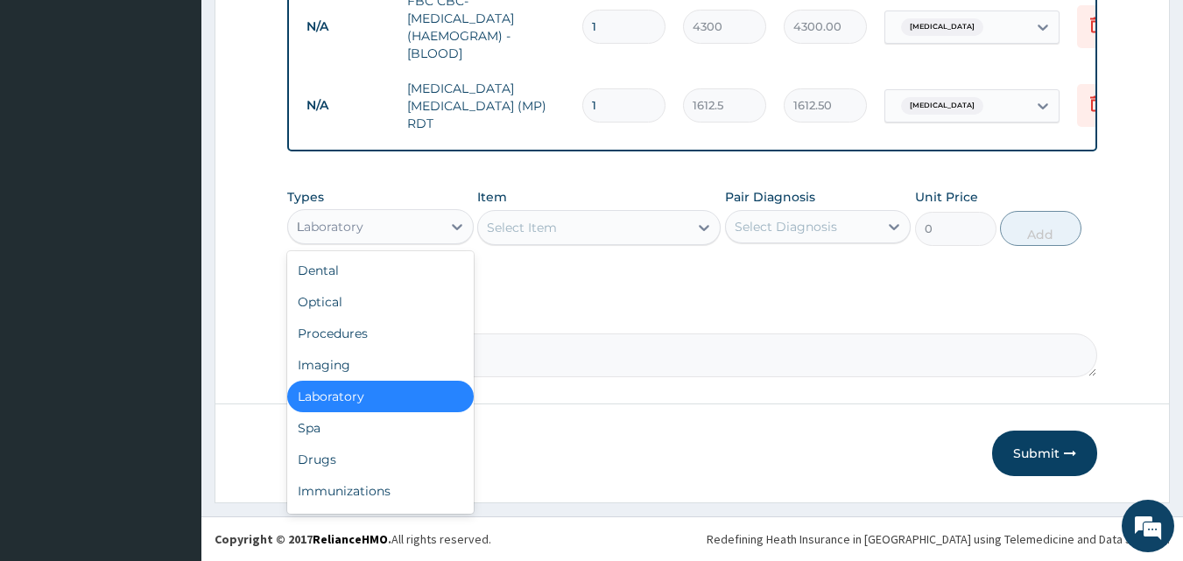
type input "DR"
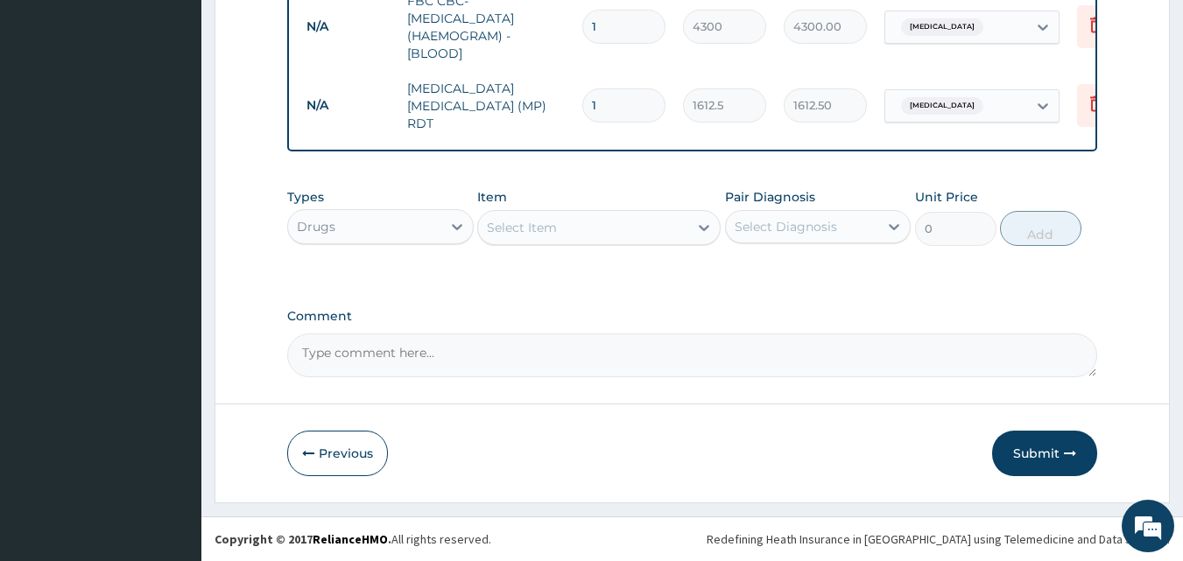
click at [594, 240] on div "Select Item" at bounding box center [583, 228] width 210 height 28
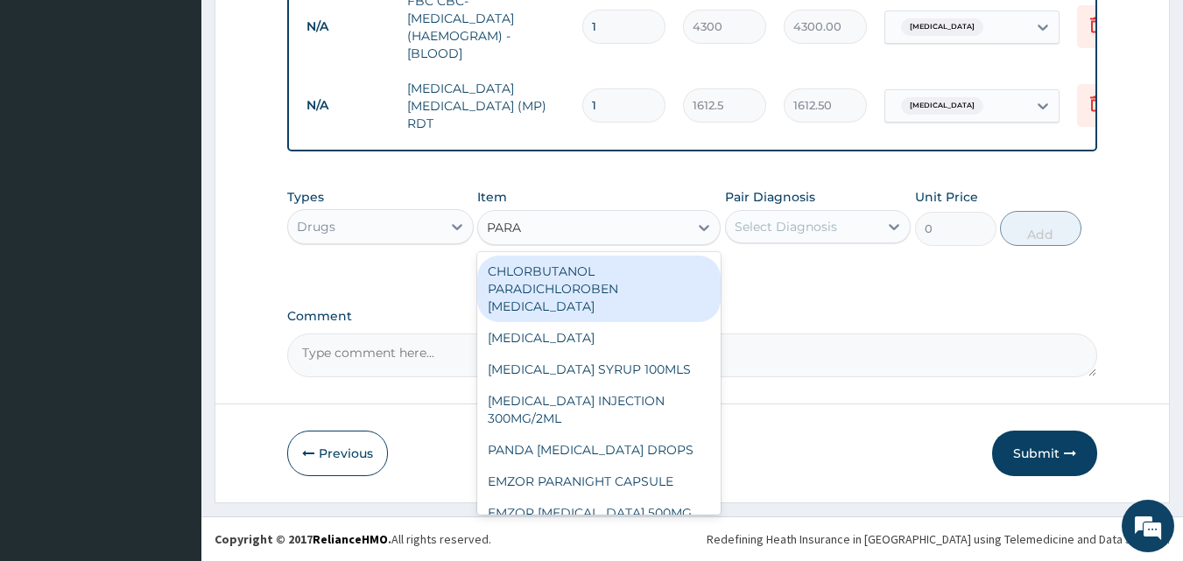
type input "PARAC"
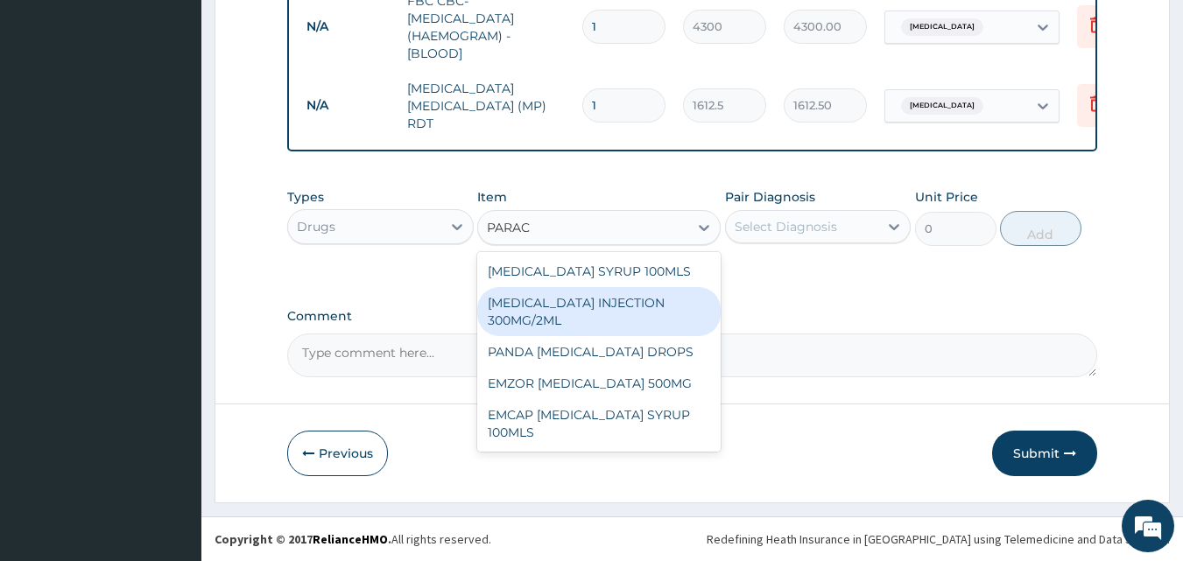
click at [627, 301] on div "[MEDICAL_DATA] INJECTION 300MG/2ML" at bounding box center [598, 311] width 243 height 49
type input "260.15"
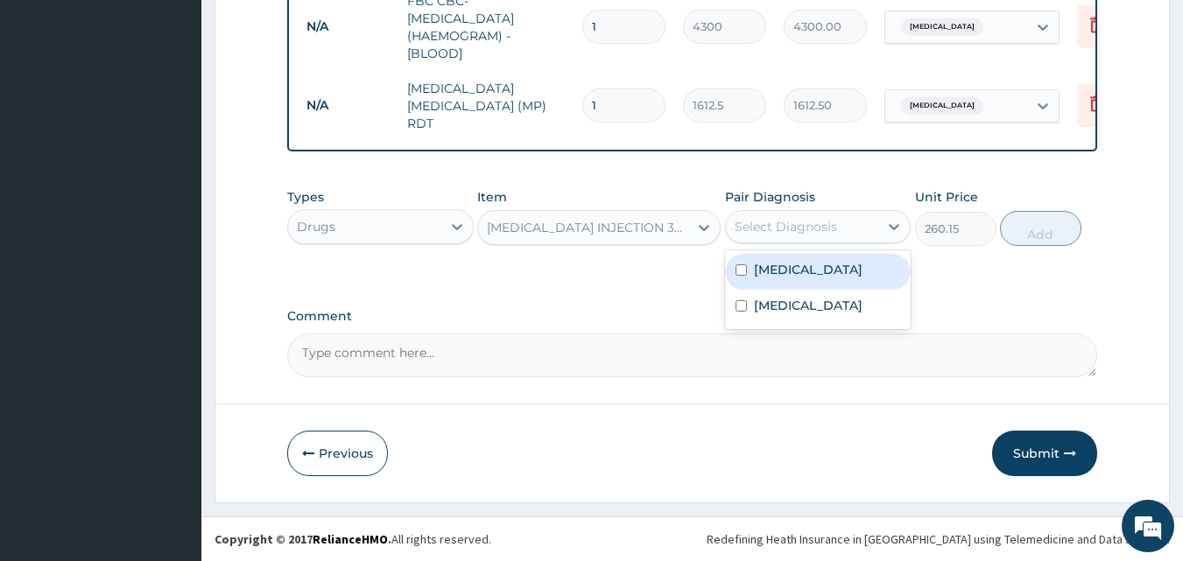
click at [776, 237] on div "Select Diagnosis" at bounding box center [802, 227] width 153 height 28
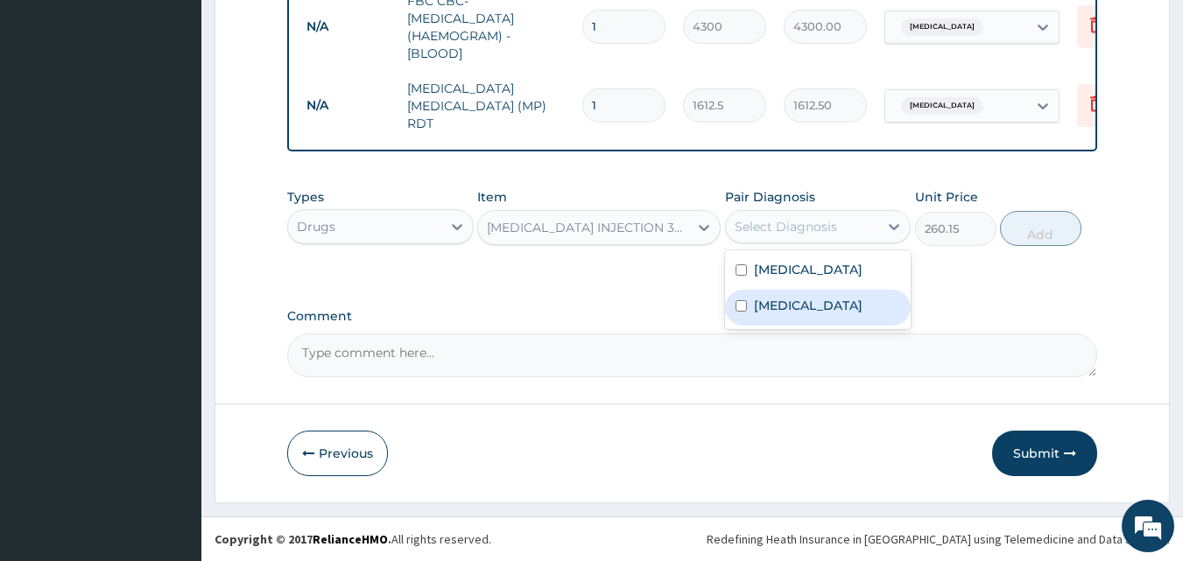
click at [773, 322] on div "[MEDICAL_DATA]" at bounding box center [818, 308] width 186 height 36
checkbox input "true"
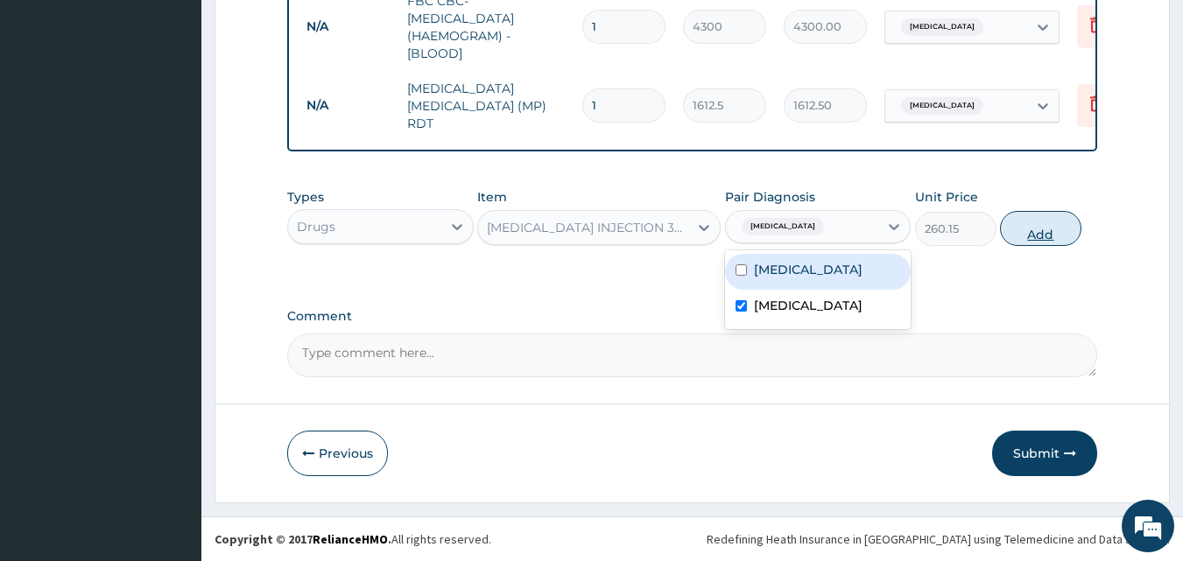
click at [1031, 229] on button "Add" at bounding box center [1040, 228] width 81 height 35
type input "0"
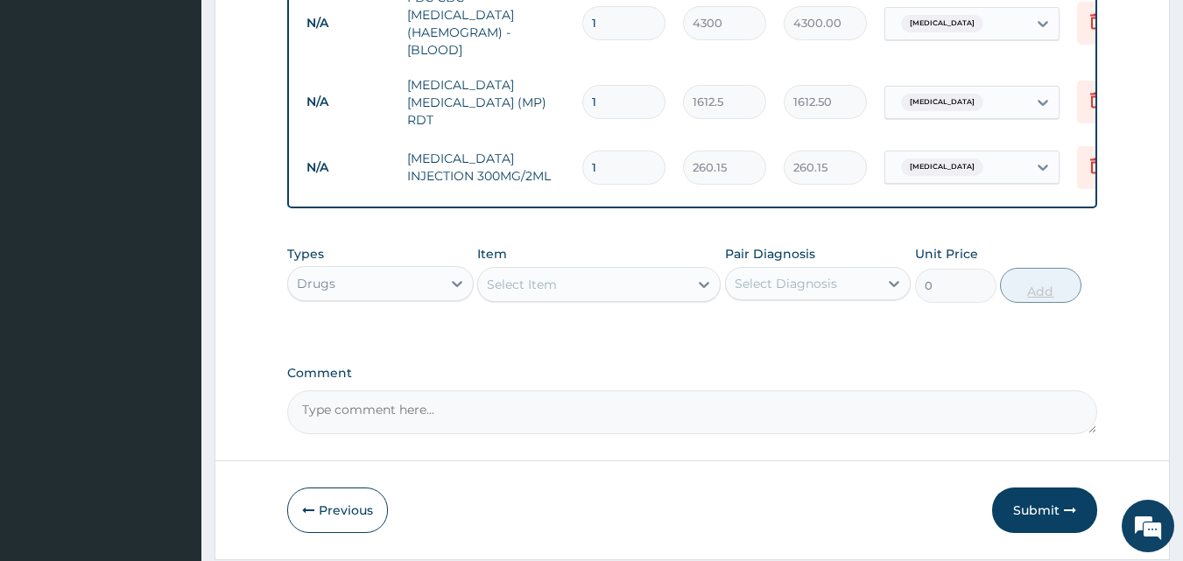
type input "0.00"
type input "2"
type input "520.30"
type input "2"
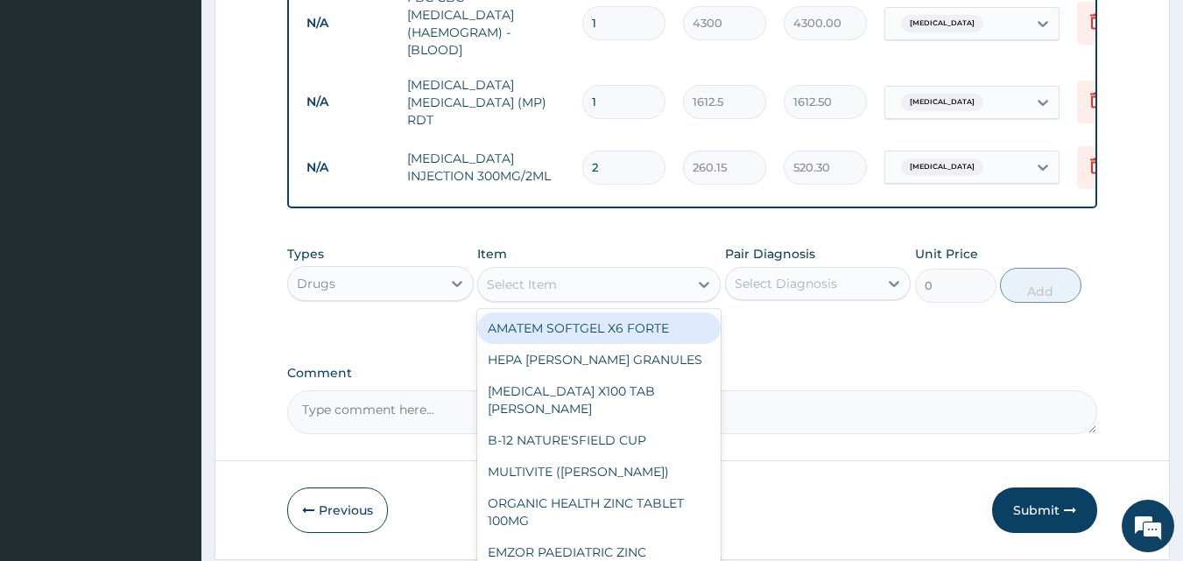
click at [549, 286] on div "Select Item" at bounding box center [522, 285] width 70 height 18
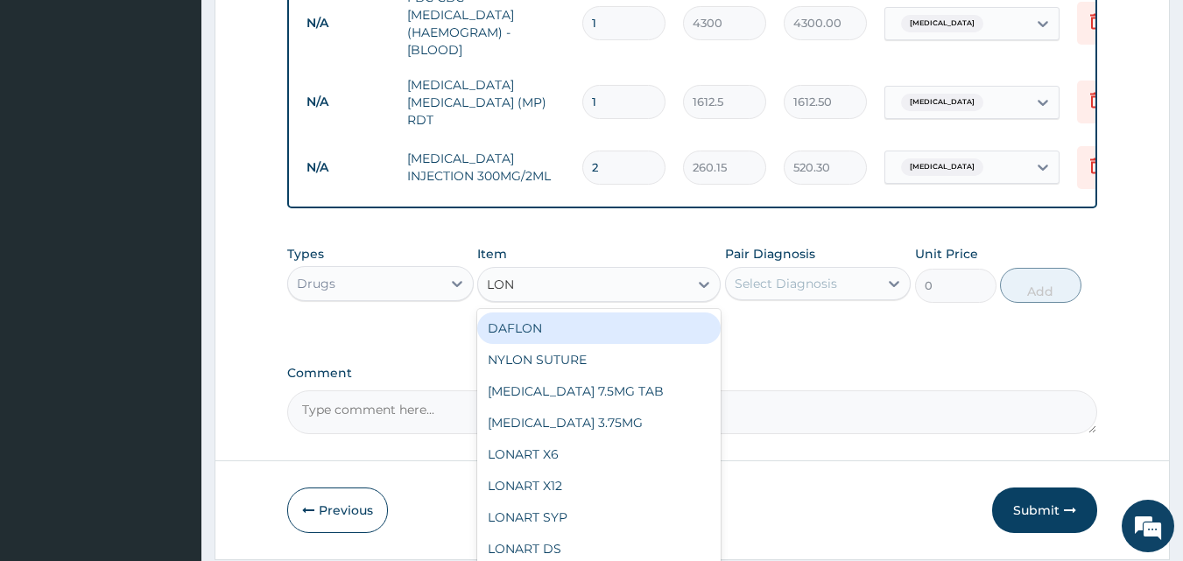
type input "[PERSON_NAME]"
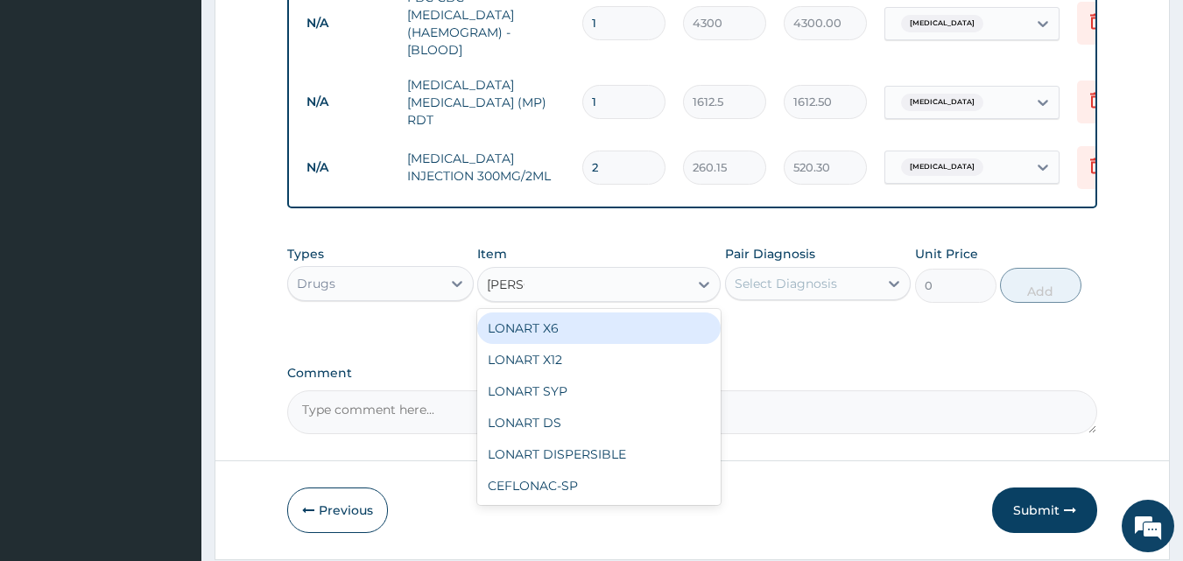
type input "473"
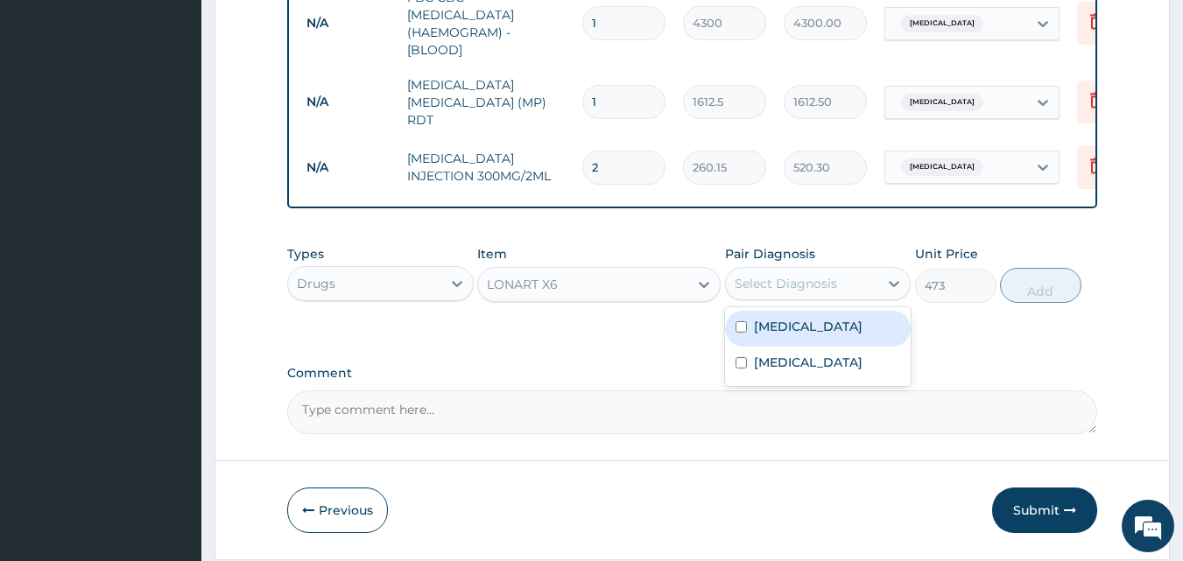
click at [794, 278] on div "Select Diagnosis" at bounding box center [786, 284] width 102 height 18
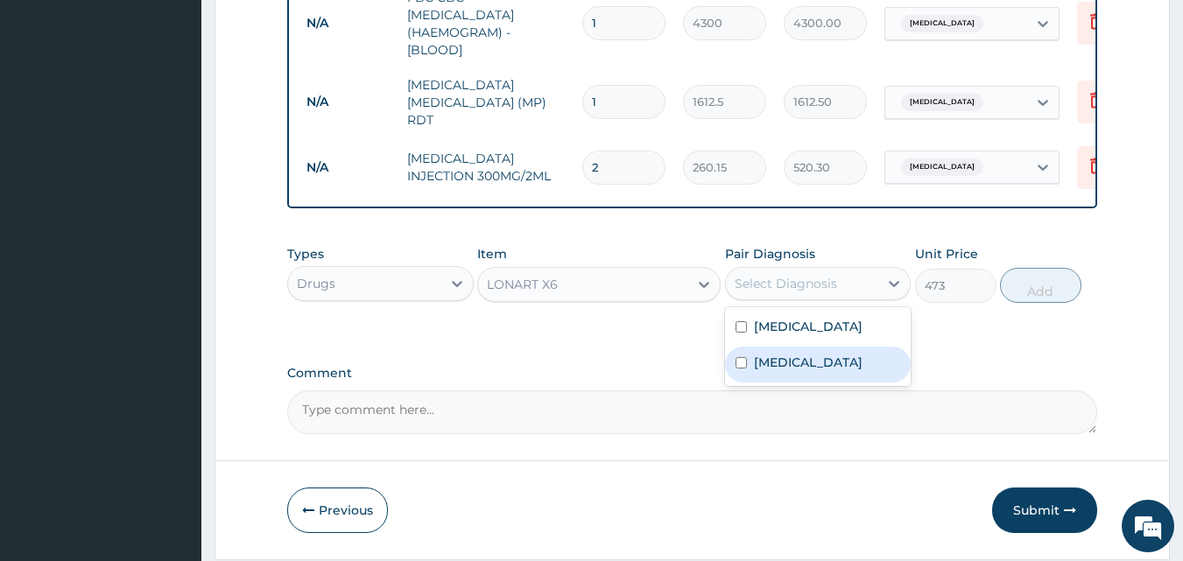
click at [776, 368] on label "[MEDICAL_DATA]" at bounding box center [808, 363] width 109 height 18
checkbox input "true"
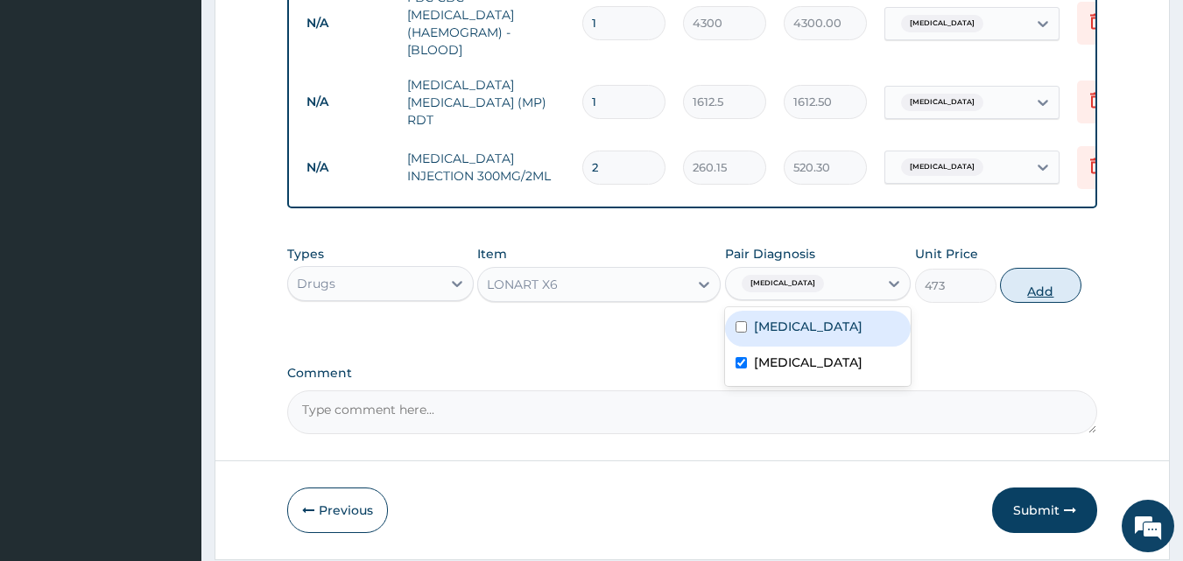
click at [1035, 297] on button "Add" at bounding box center [1040, 285] width 81 height 35
type input "0"
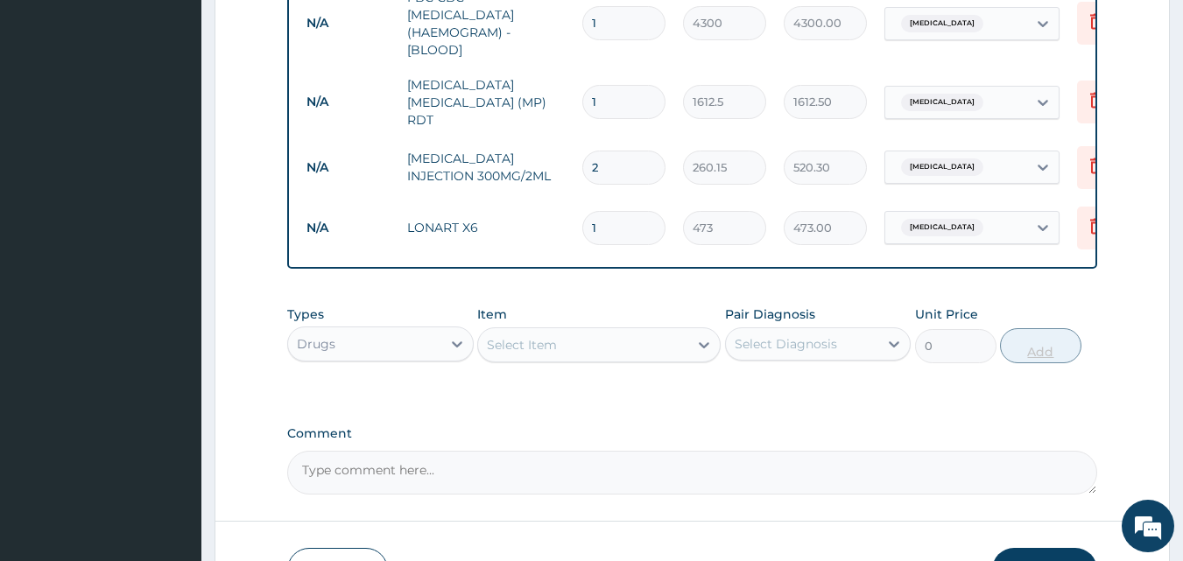
type input "0.00"
type input "6"
type input "2838.00"
type input "6"
click at [532, 347] on div "Select Item" at bounding box center [522, 345] width 70 height 18
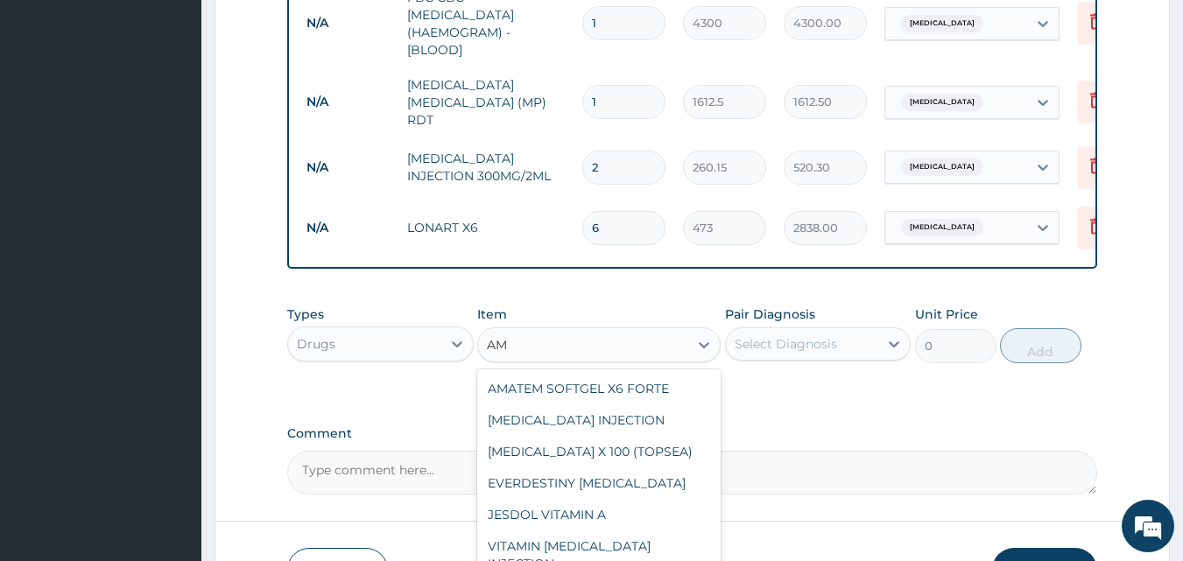
type input "A"
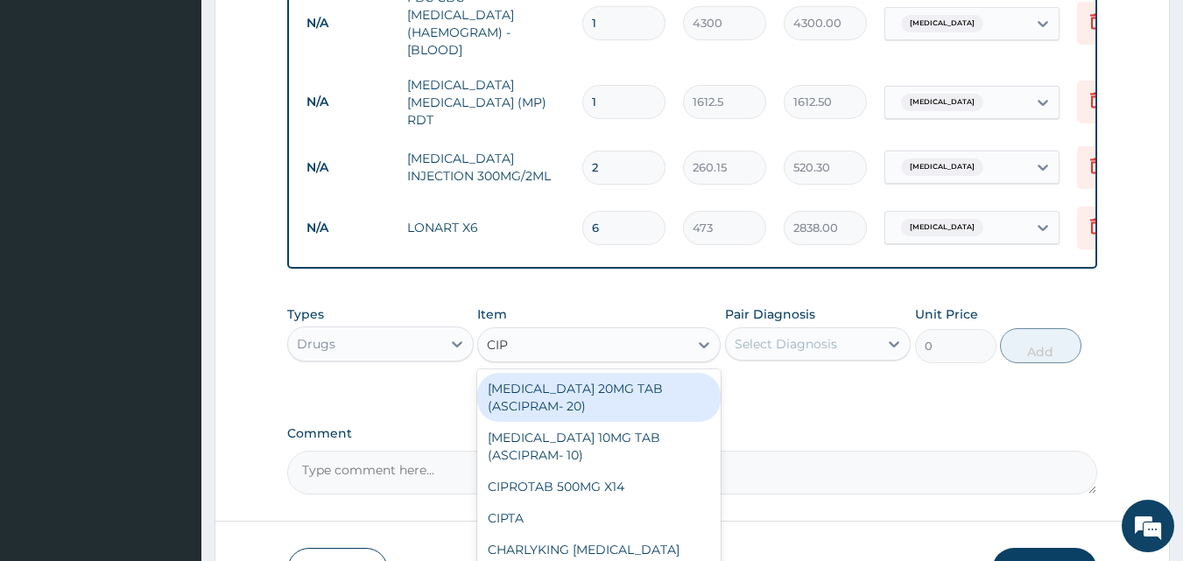
type input "CIPR"
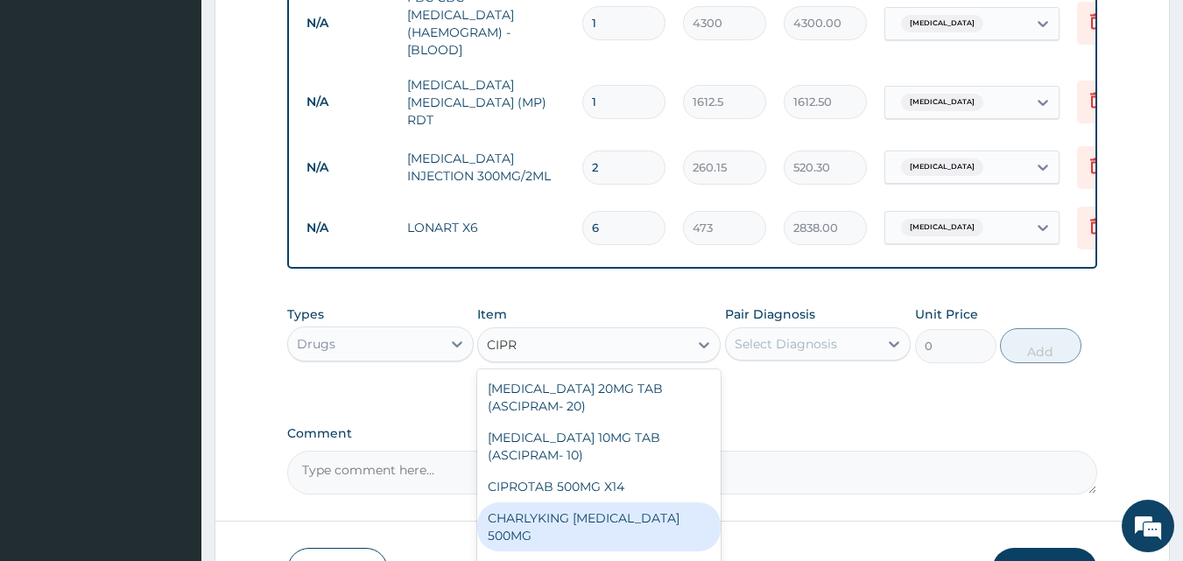
click at [580, 527] on div "CHARLYKING [MEDICAL_DATA] 500MG" at bounding box center [598, 527] width 243 height 49
type input "177.375"
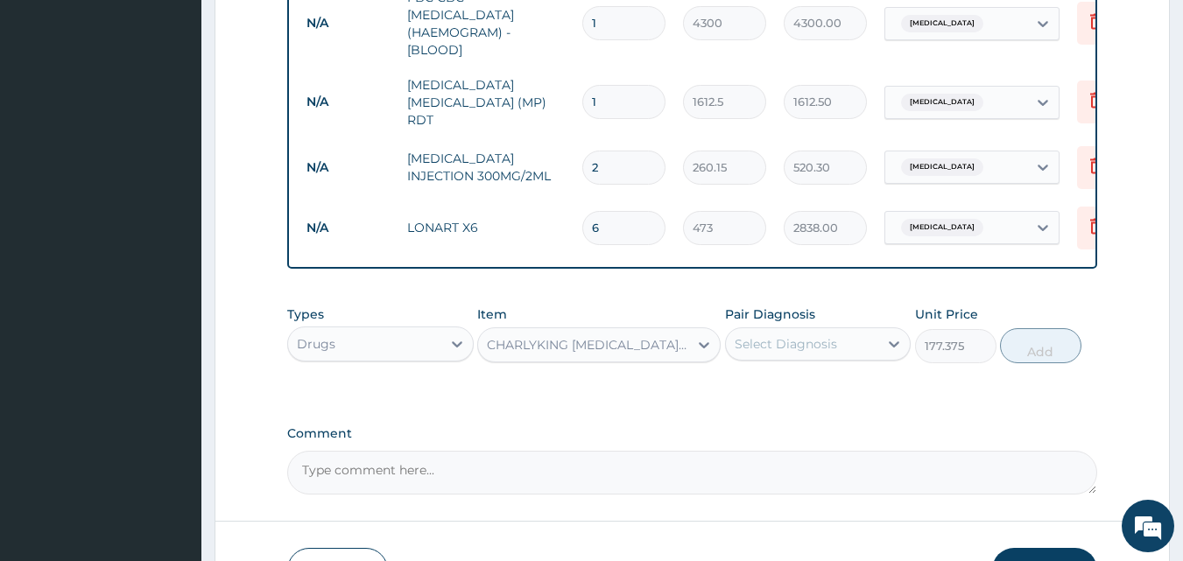
click at [814, 352] on div "Select Diagnosis" at bounding box center [786, 344] width 102 height 18
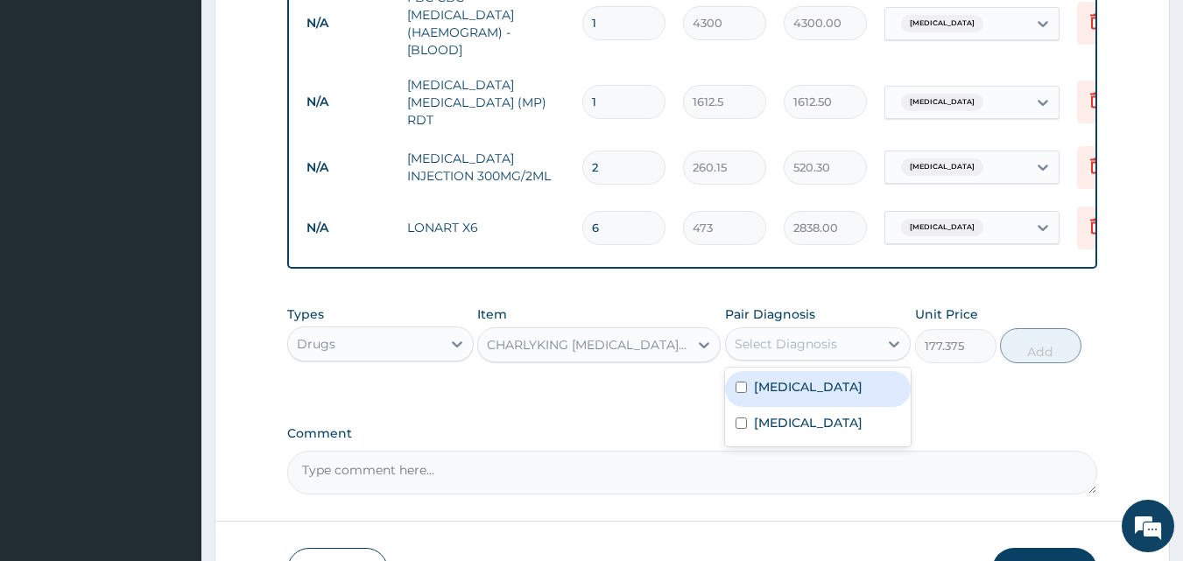
click at [785, 407] on div "[MEDICAL_DATA]" at bounding box center [818, 389] width 186 height 36
checkbox input "true"
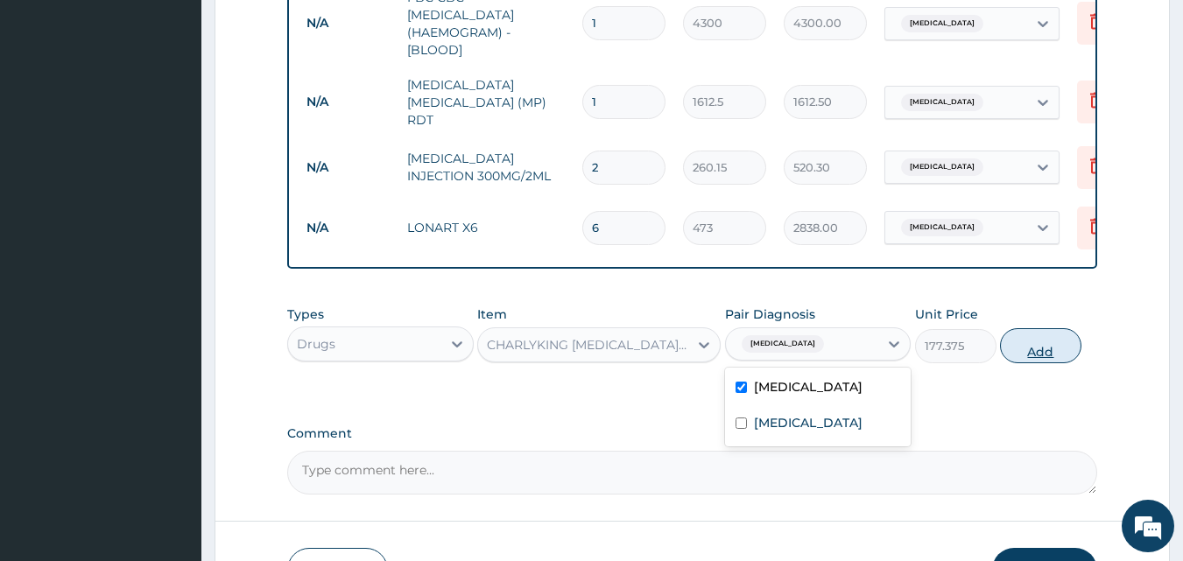
click at [1038, 339] on button "Add" at bounding box center [1040, 345] width 81 height 35
type input "0"
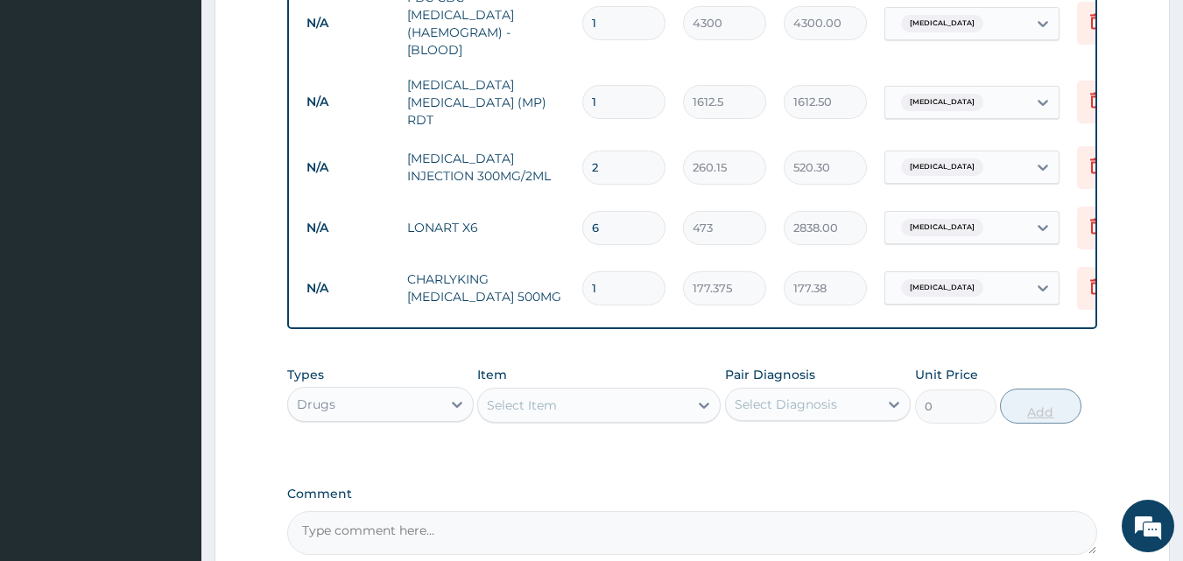
type input "10"
type input "1773.75"
type input "10"
click at [606, 402] on div "Select Item" at bounding box center [583, 405] width 210 height 28
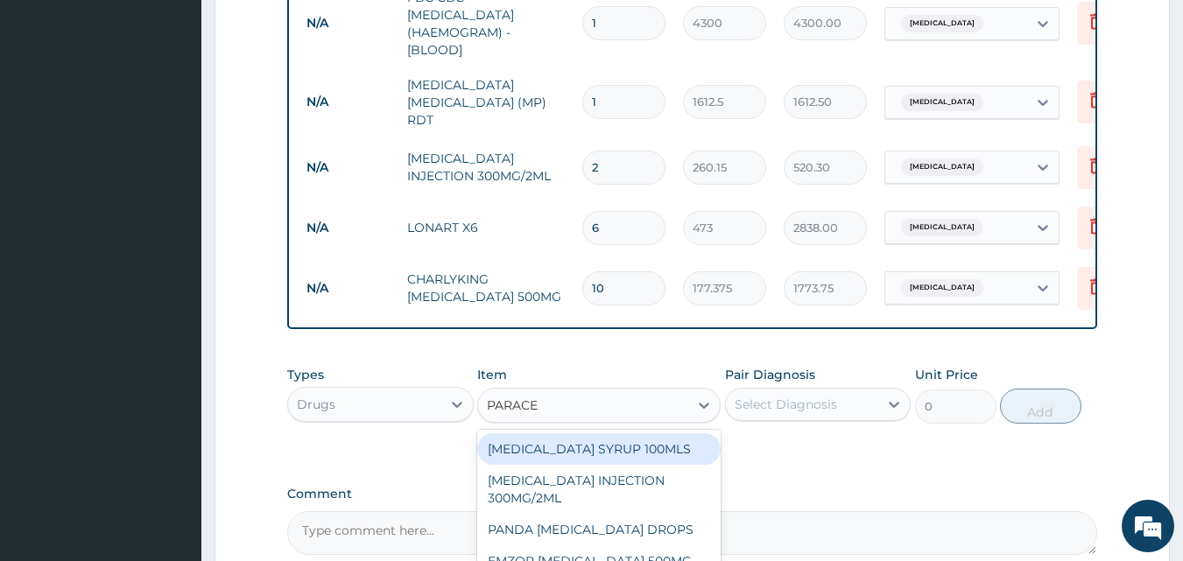
type input "PARACET"
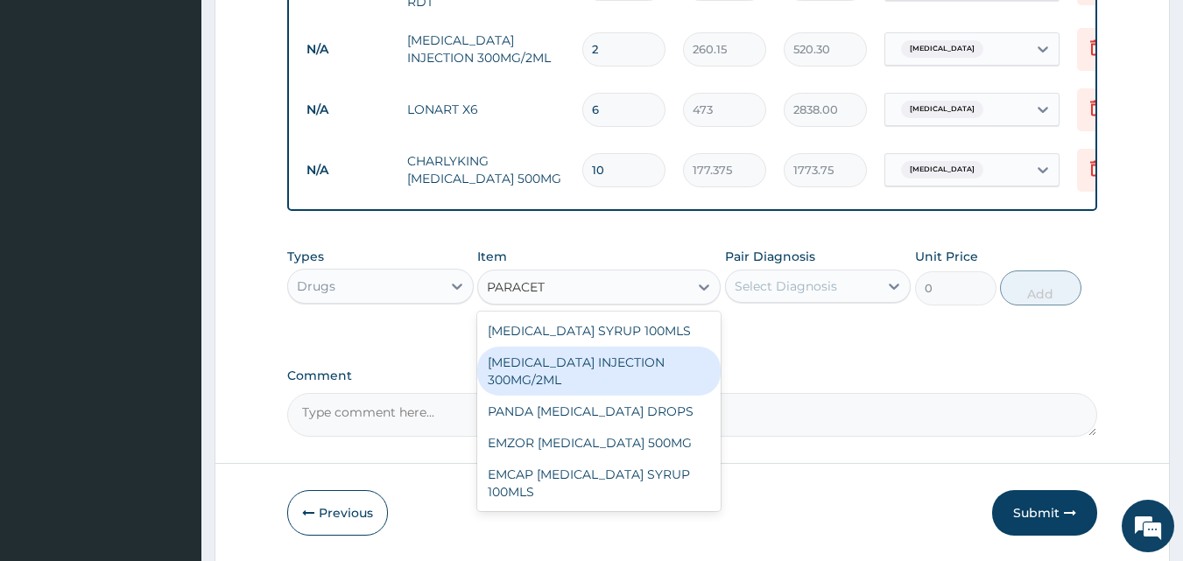
scroll to position [988, 0]
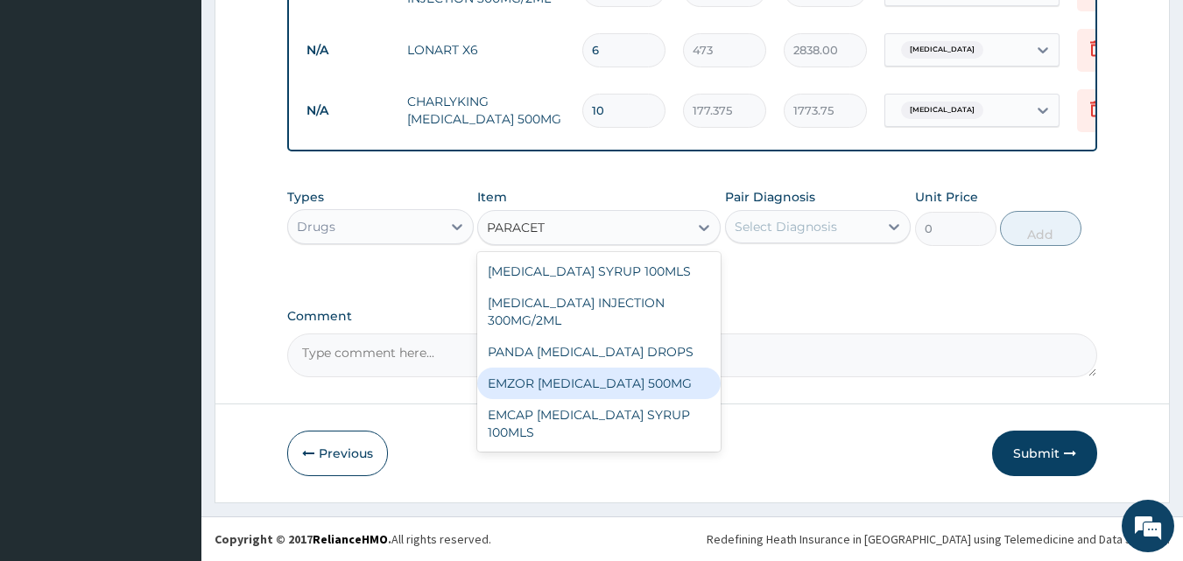
click at [608, 379] on div "EMZOR [MEDICAL_DATA] 500MG" at bounding box center [598, 384] width 243 height 32
type input "23.65"
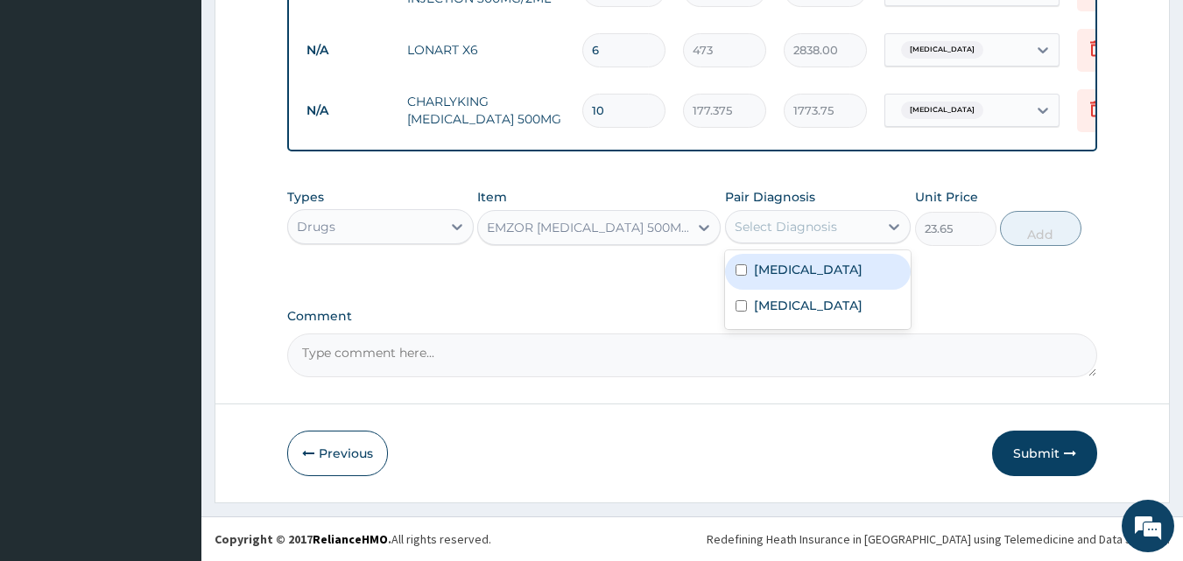
click at [818, 215] on div "Select Diagnosis" at bounding box center [802, 227] width 153 height 28
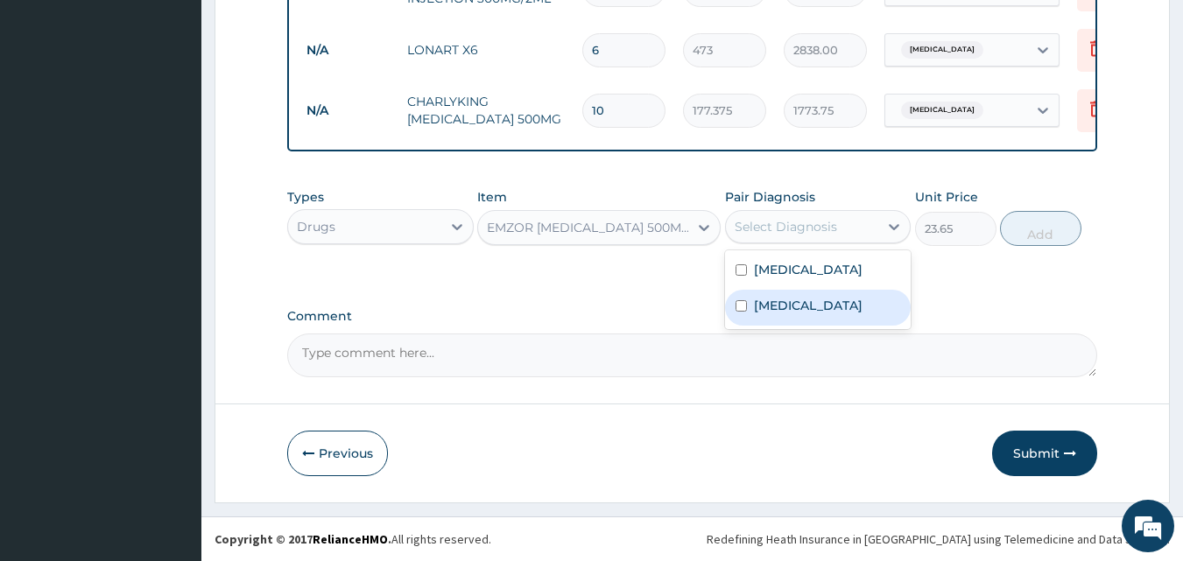
click at [784, 292] on div "[MEDICAL_DATA]" at bounding box center [818, 308] width 186 height 36
checkbox input "true"
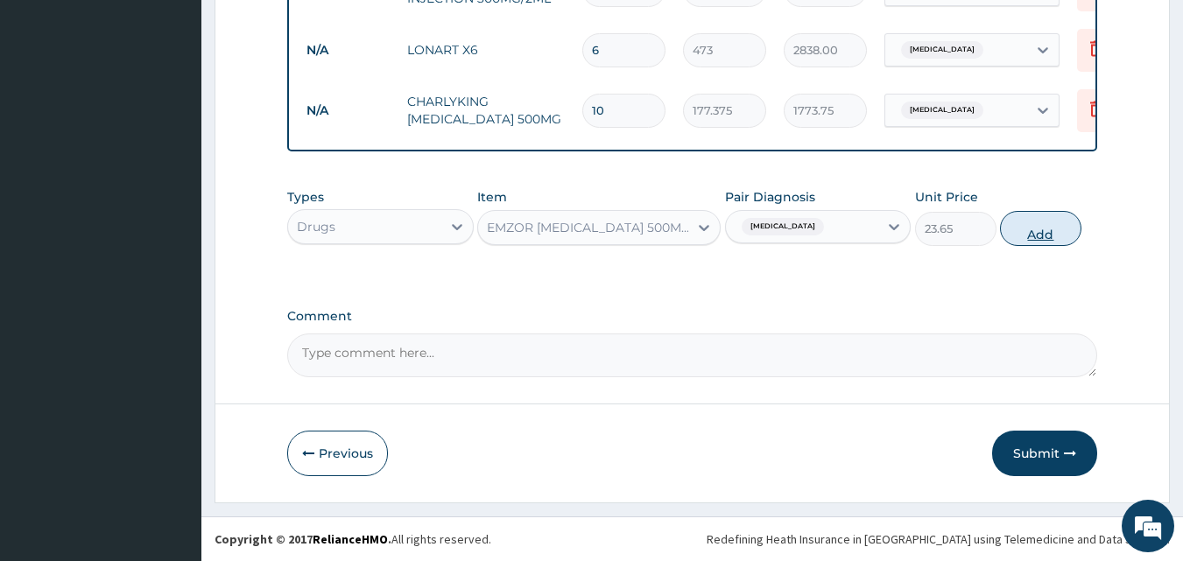
click at [1044, 235] on button "Add" at bounding box center [1040, 228] width 81 height 35
type input "0"
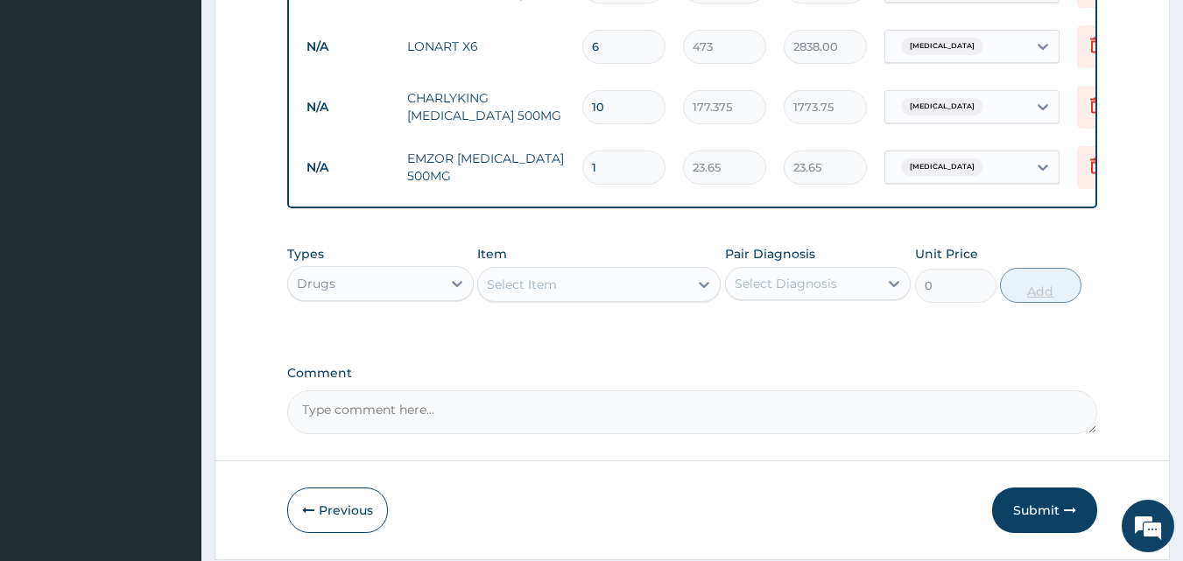
type input "18"
type input "425.70"
type input "18"
click at [1034, 512] on button "Submit" at bounding box center [1044, 511] width 105 height 46
